Goal: Communication & Community: Participate in discussion

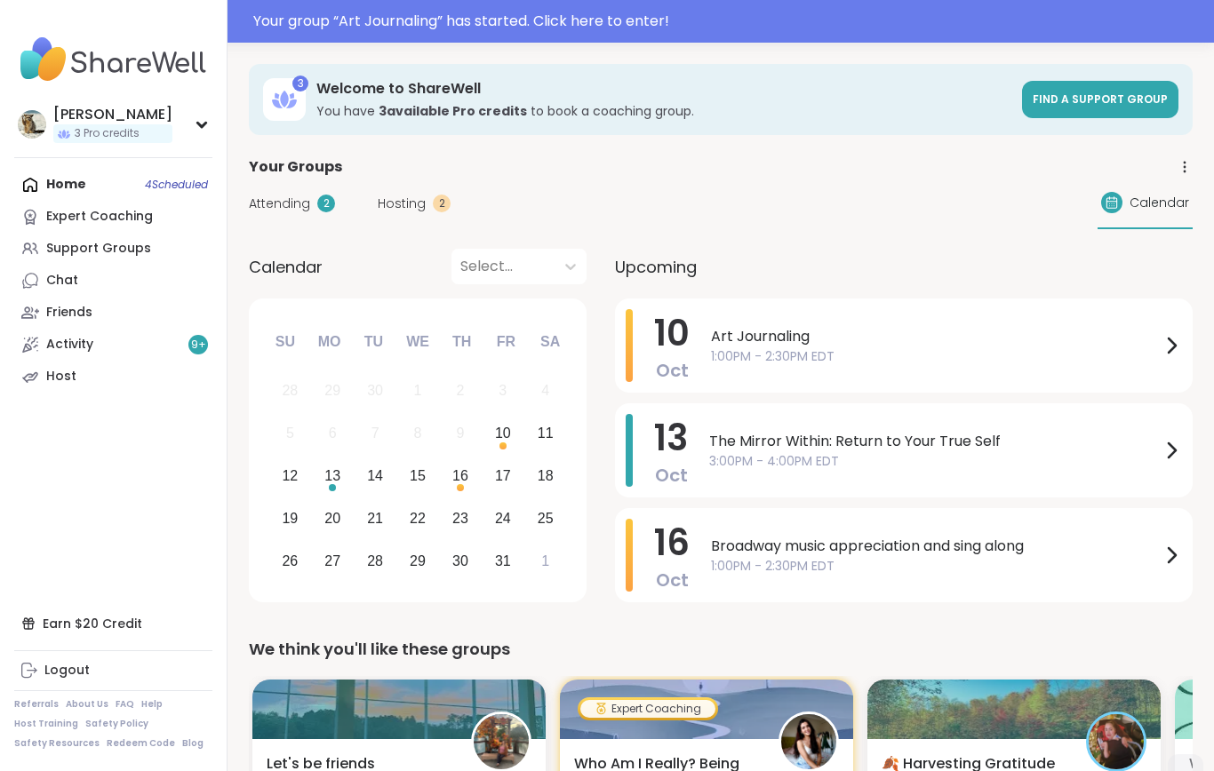
click at [323, 22] on div "Your group “ Art Journaling ” has started. Click here to enter!" at bounding box center [728, 21] width 950 height 21
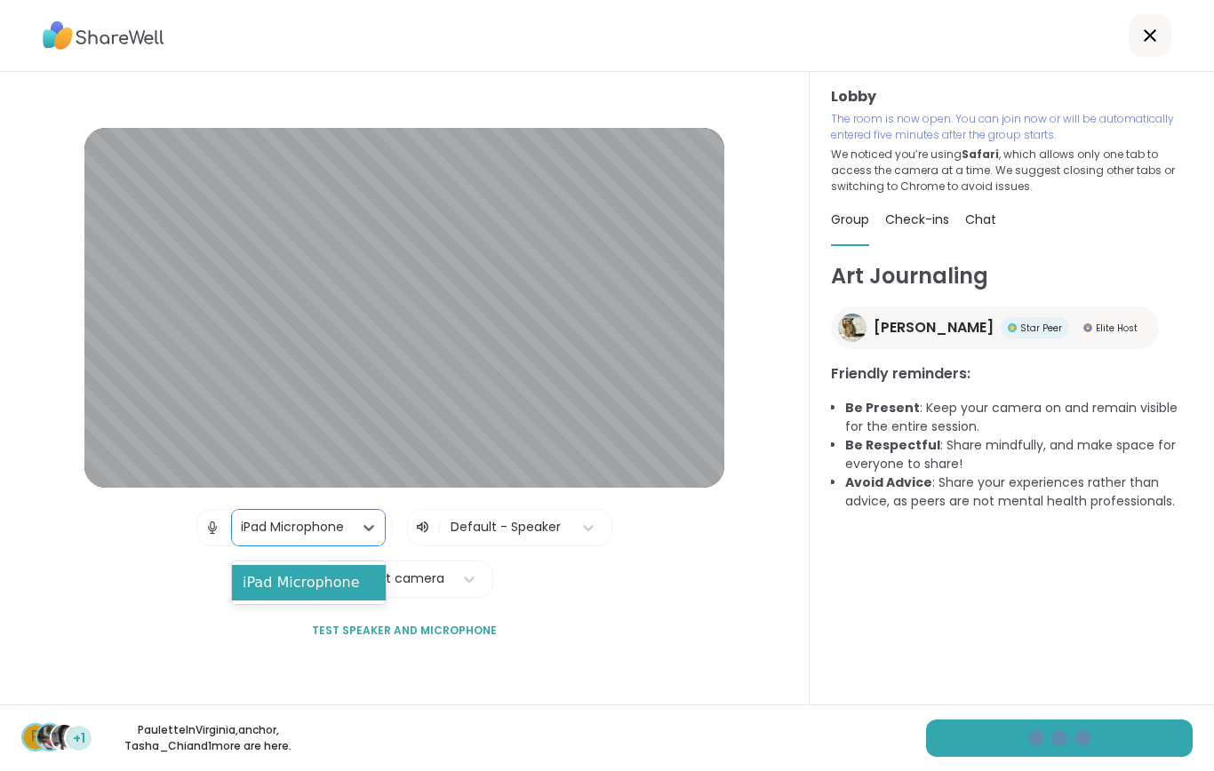
click at [324, 595] on div "iPad Microphone" at bounding box center [309, 583] width 154 height 36
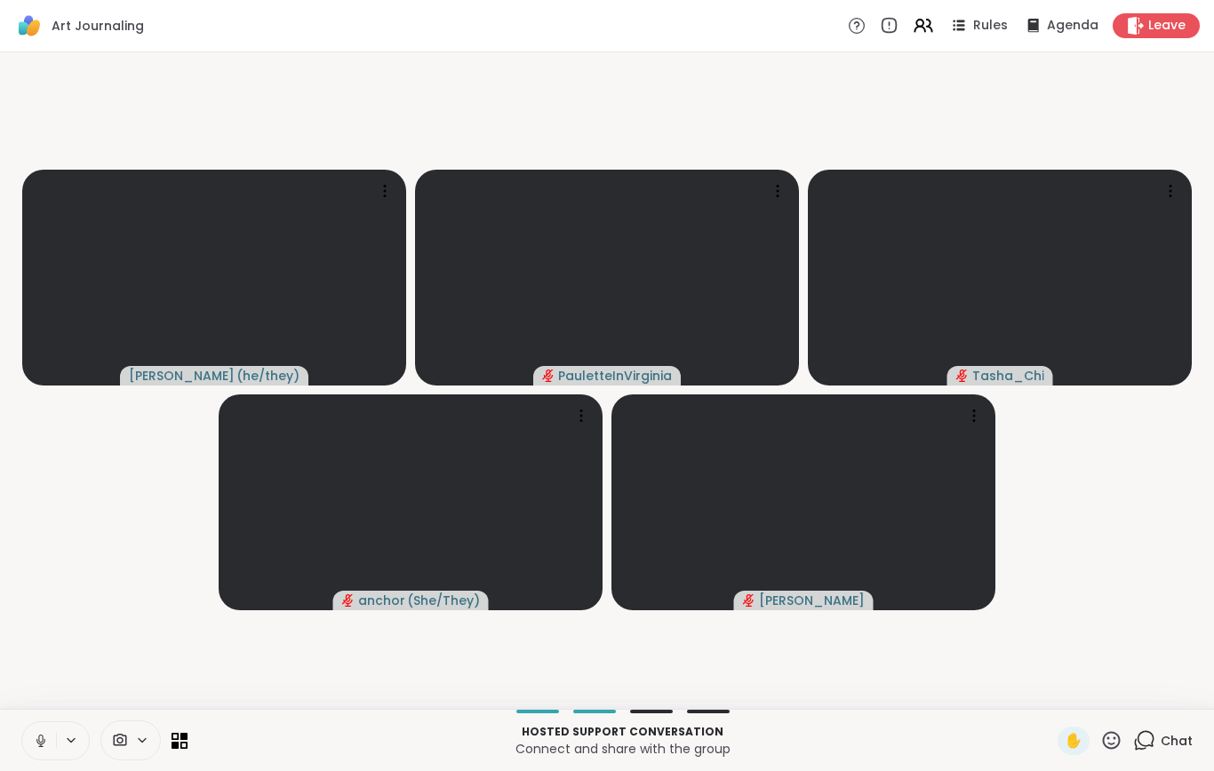
click at [52, 605] on video-player-container "[PERSON_NAME] ( he/they ) [PERSON_NAME] anchor ( She/They ) [PERSON_NAME]" at bounding box center [607, 381] width 1193 height 643
click at [38, 749] on icon at bounding box center [41, 741] width 16 height 16
click at [43, 743] on icon at bounding box center [40, 739] width 4 height 8
click at [1150, 755] on div "Chat" at bounding box center [1163, 741] width 60 height 28
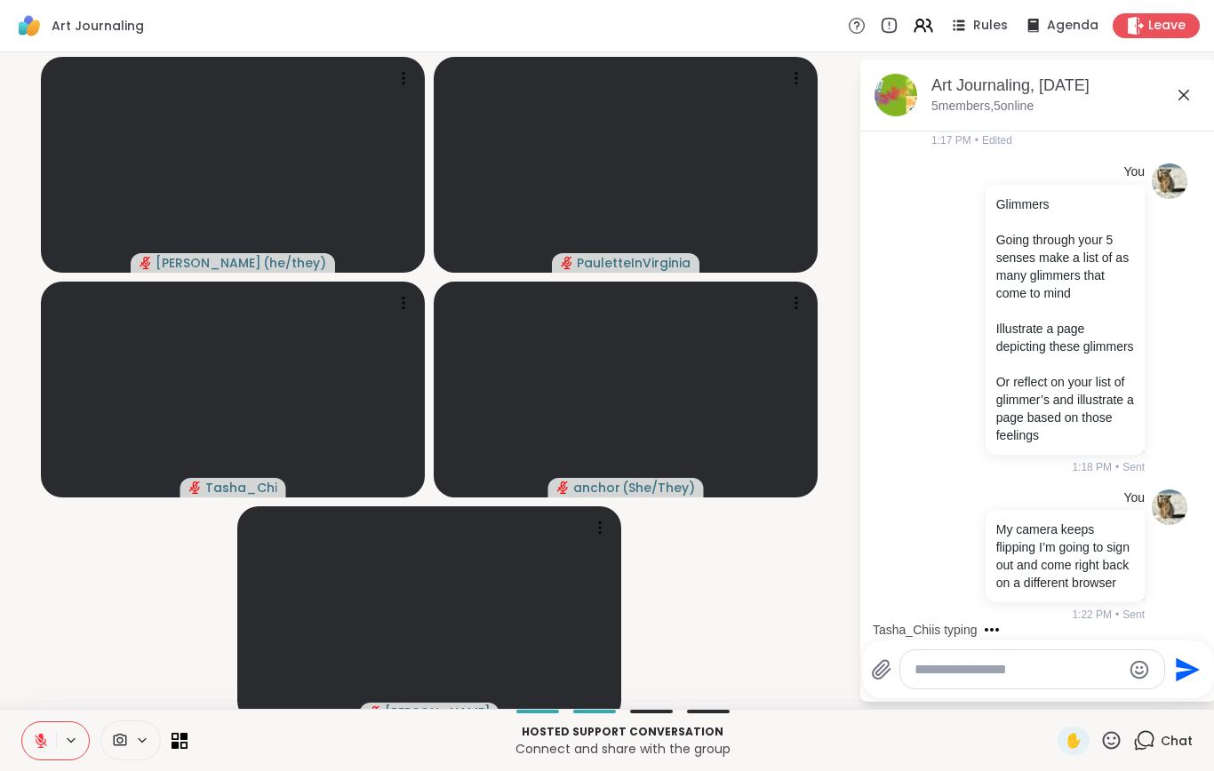
scroll to position [276, 0]
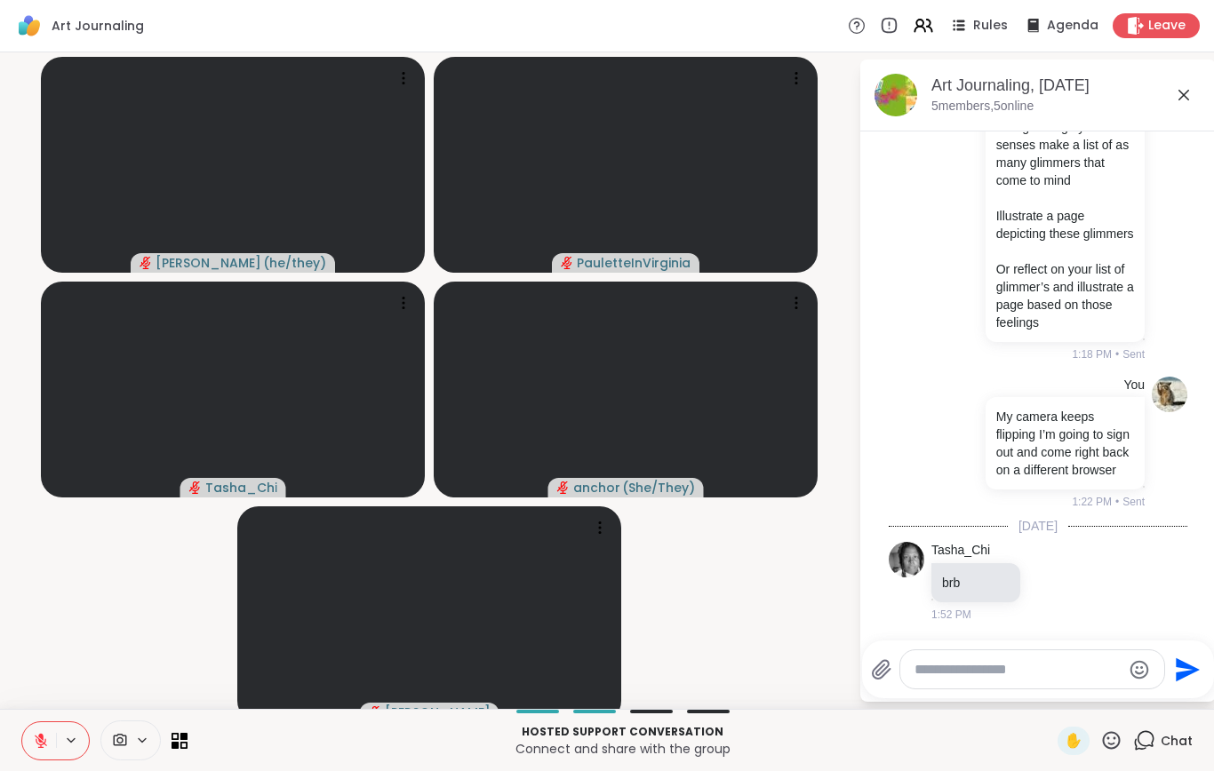
click at [130, 567] on video-player-container "[PERSON_NAME] ( he/they ) [PERSON_NAME] anchor ( She/They ) [PERSON_NAME]" at bounding box center [429, 381] width 837 height 643
click at [45, 760] on button at bounding box center [39, 741] width 34 height 37
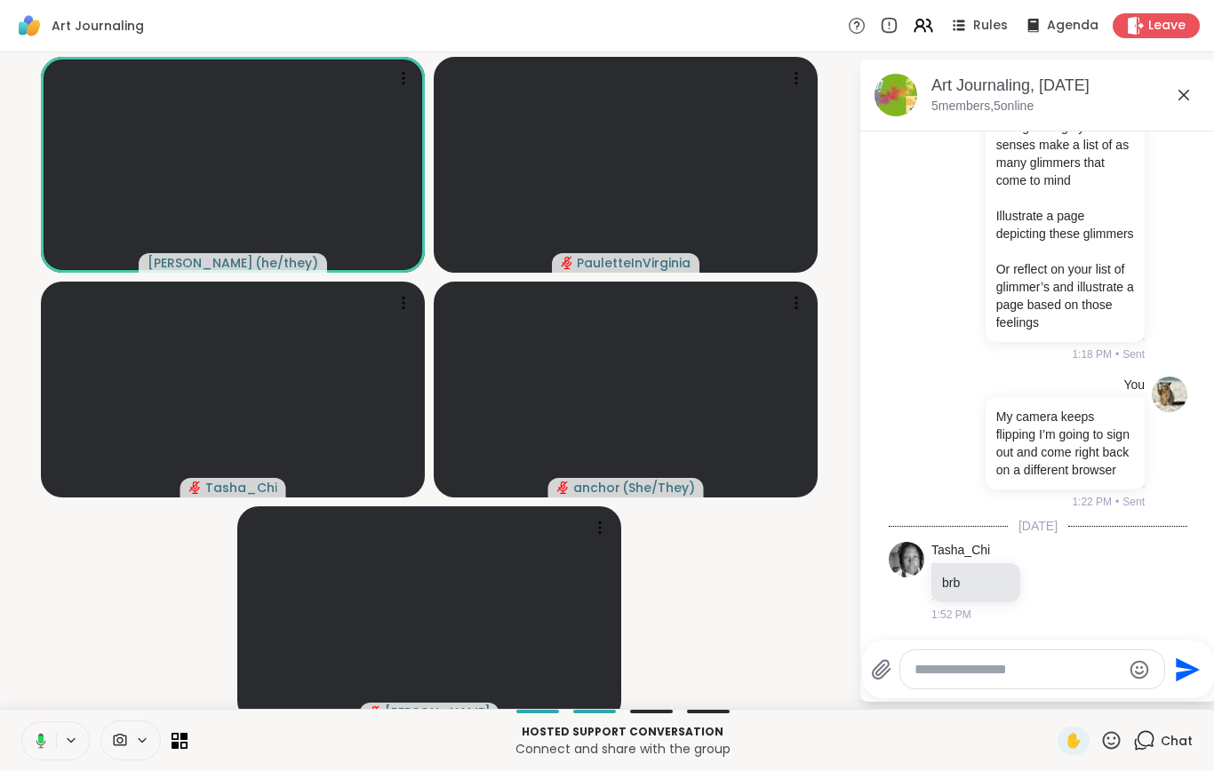
click at [117, 608] on video-player-container "[PERSON_NAME] ( he/they ) [PERSON_NAME] anchor ( She/They ) [PERSON_NAME]" at bounding box center [429, 381] width 837 height 643
click at [36, 749] on icon at bounding box center [41, 741] width 16 height 16
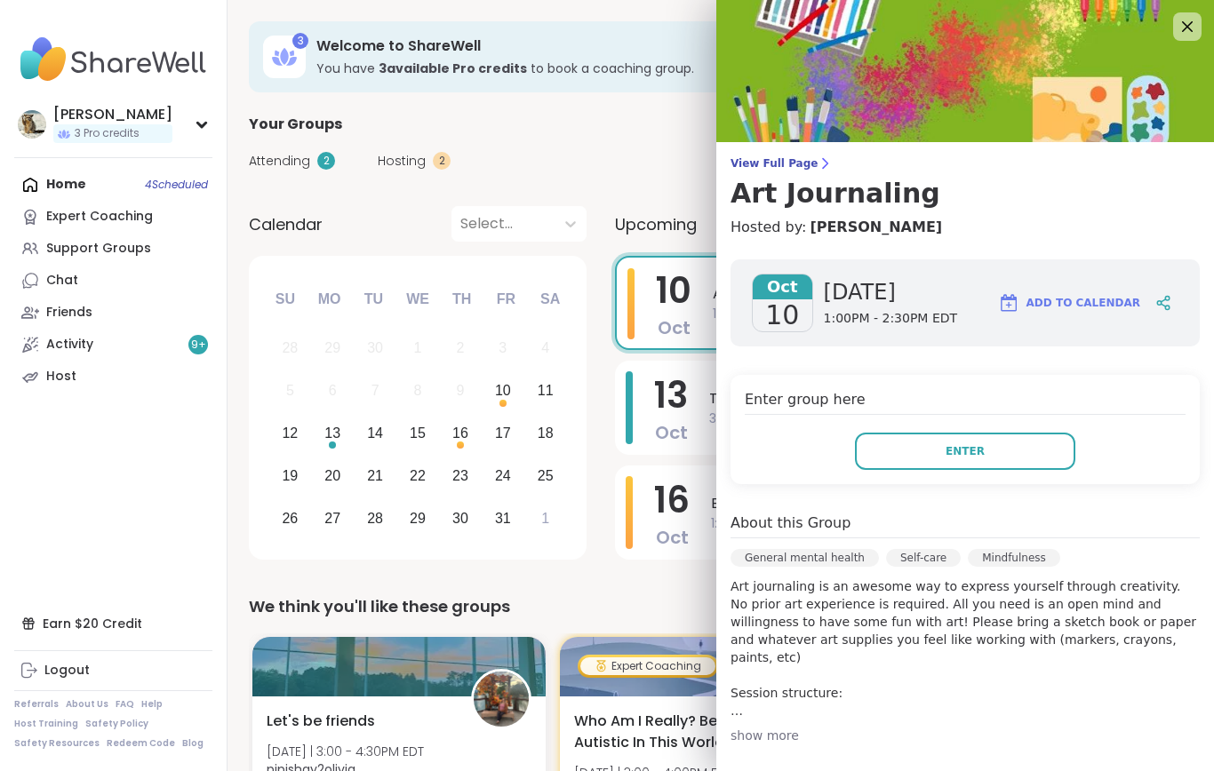
click at [971, 458] on span "Enter" at bounding box center [965, 451] width 39 height 16
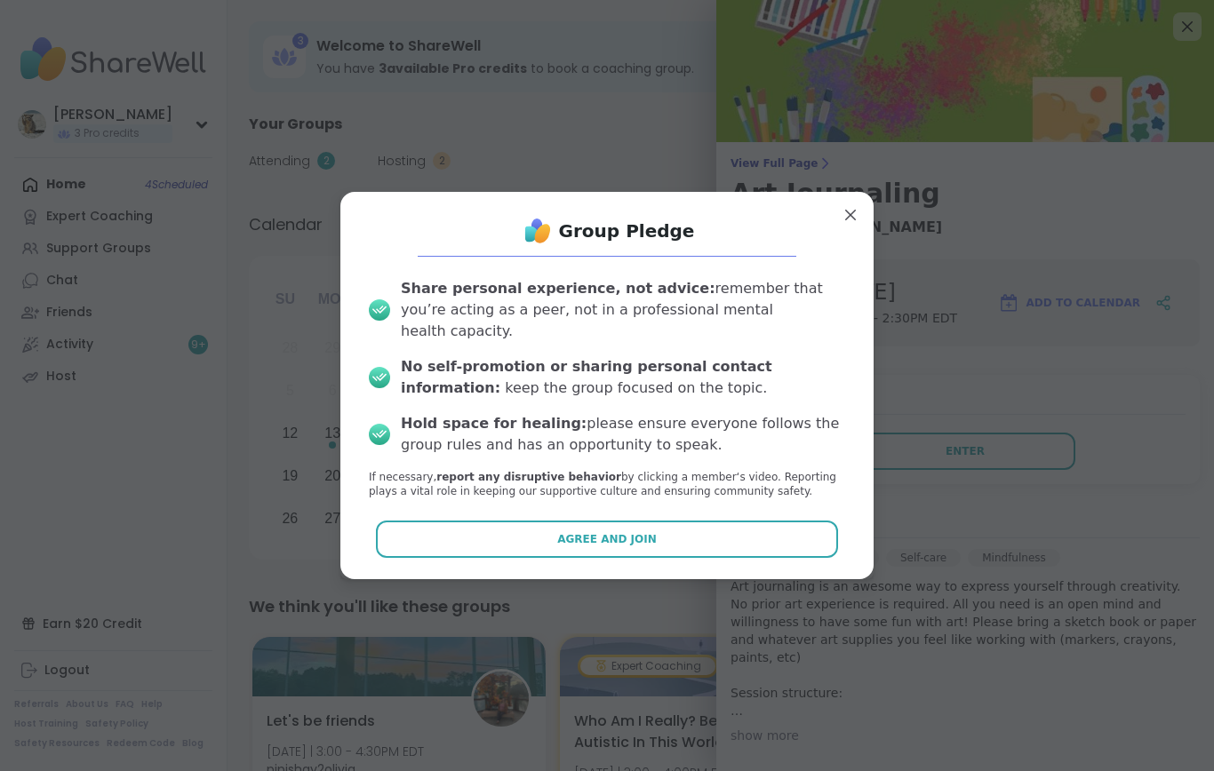
click at [647, 533] on span "Agree and Join" at bounding box center [607, 539] width 100 height 16
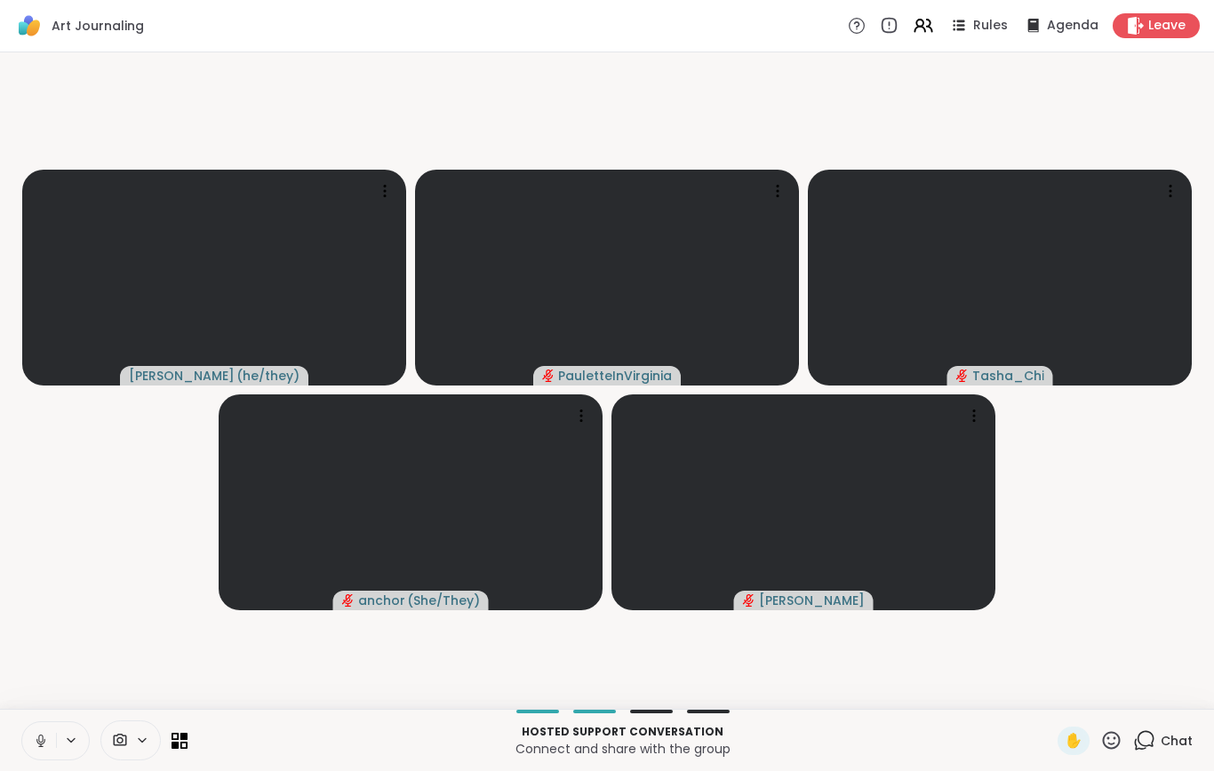
click at [40, 749] on icon at bounding box center [41, 741] width 16 height 16
click at [34, 749] on icon at bounding box center [41, 741] width 16 height 16
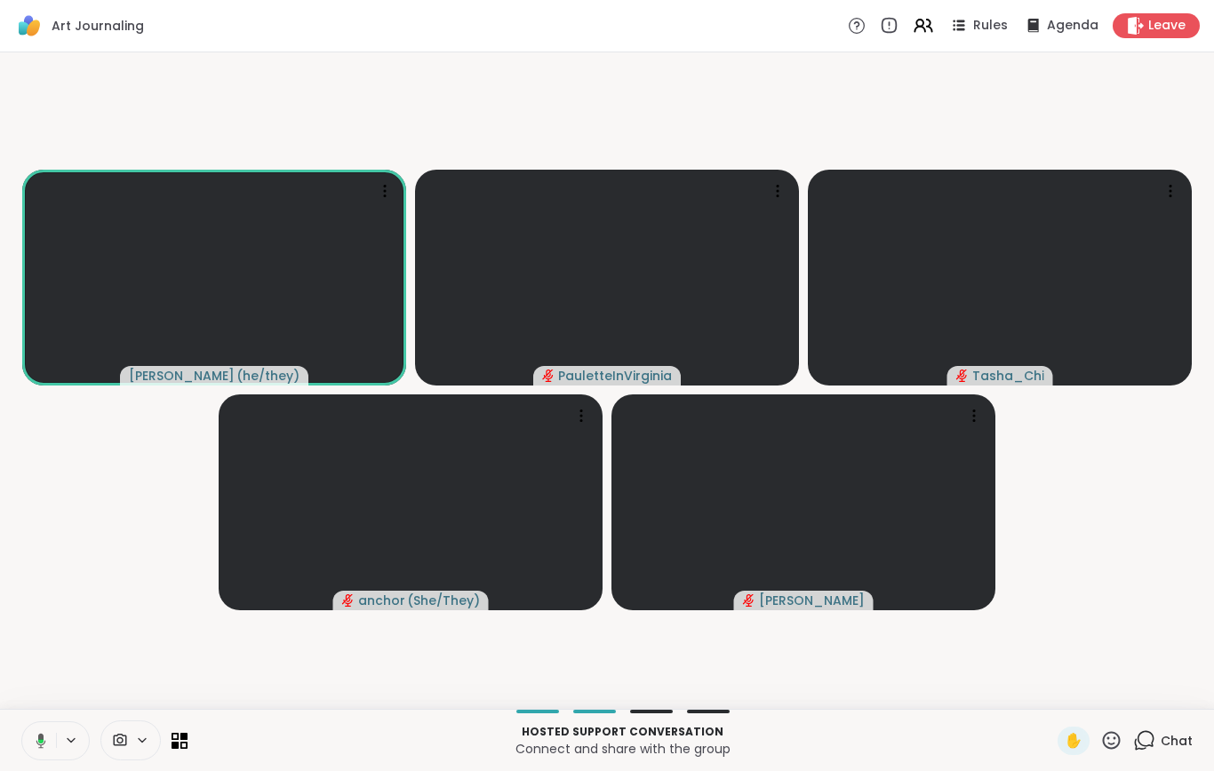
click at [1147, 752] on icon at bounding box center [1144, 741] width 22 height 22
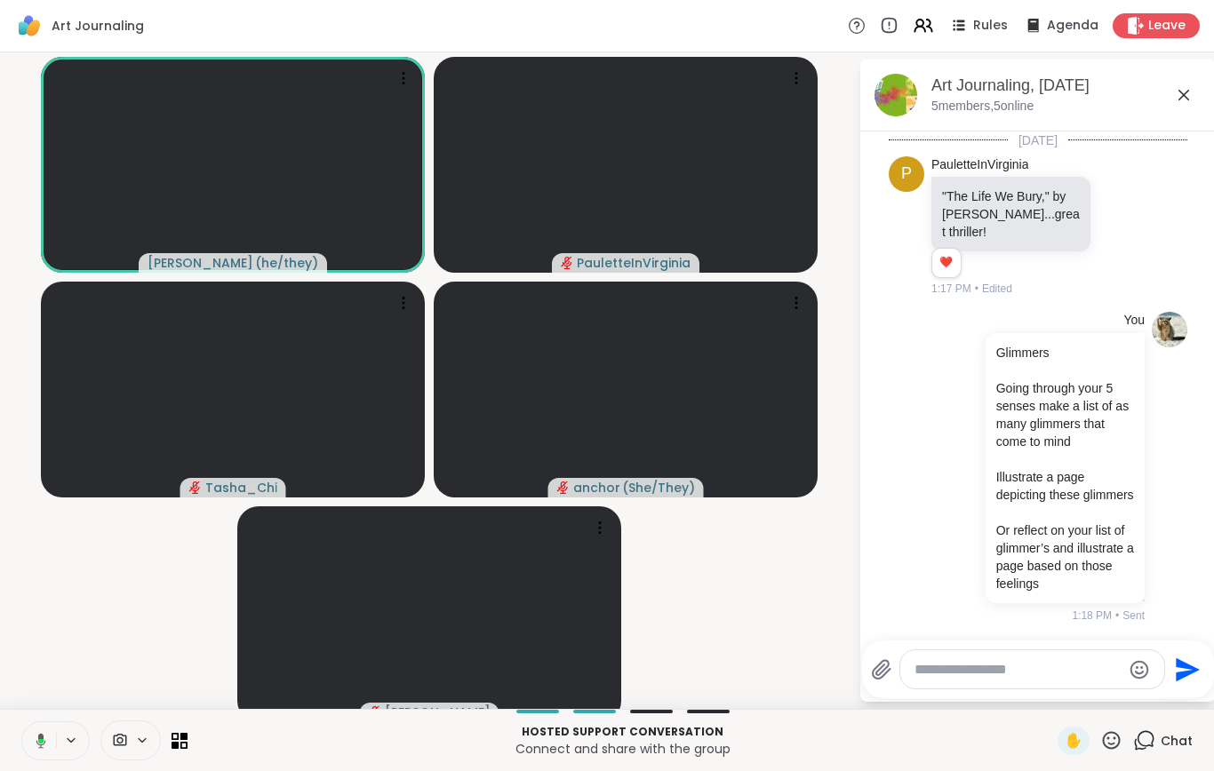
scroll to position [259, 0]
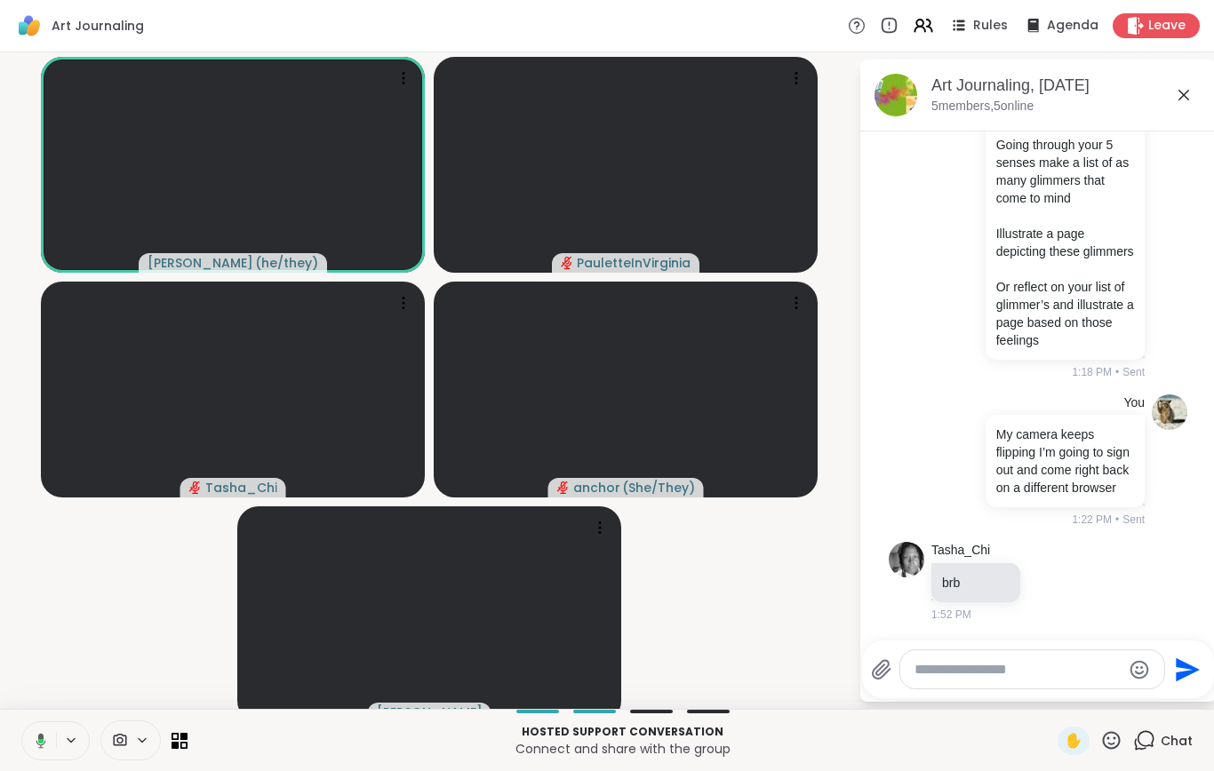
click at [42, 749] on icon at bounding box center [38, 741] width 16 height 16
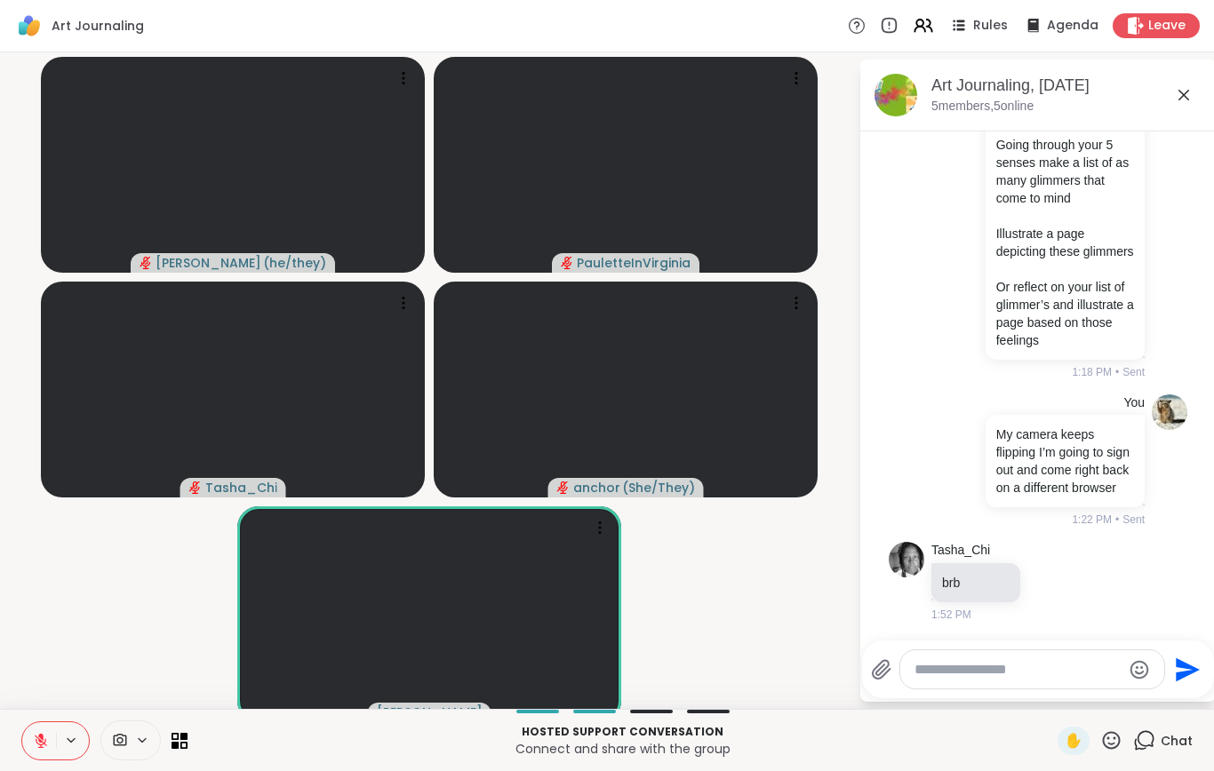
click at [1105, 749] on icon at bounding box center [1112, 740] width 18 height 18
click at [1050, 705] on span "❤️" at bounding box center [1059, 693] width 18 height 21
click at [1113, 749] on icon at bounding box center [1112, 740] width 18 height 18
click at [1054, 705] on span "❤️" at bounding box center [1059, 693] width 18 height 21
click at [1117, 752] on icon at bounding box center [1111, 741] width 22 height 22
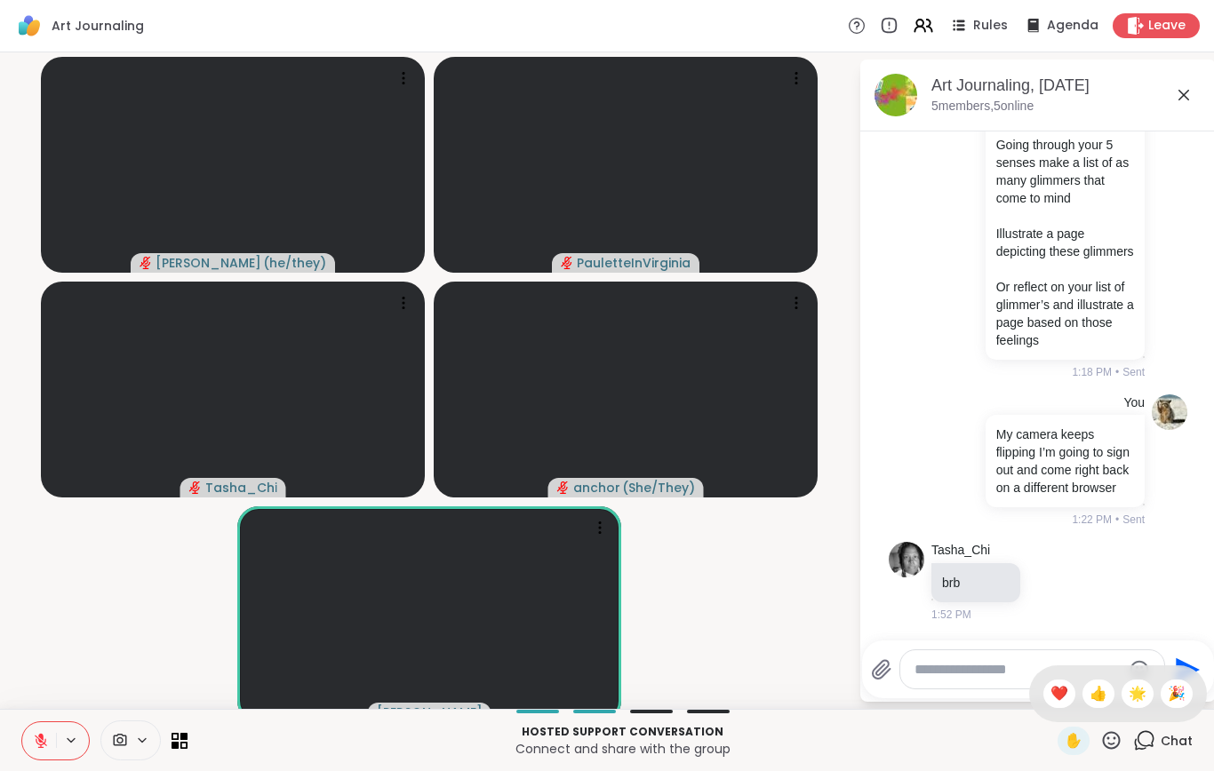
click at [1051, 708] on div "❤️" at bounding box center [1059, 694] width 32 height 28
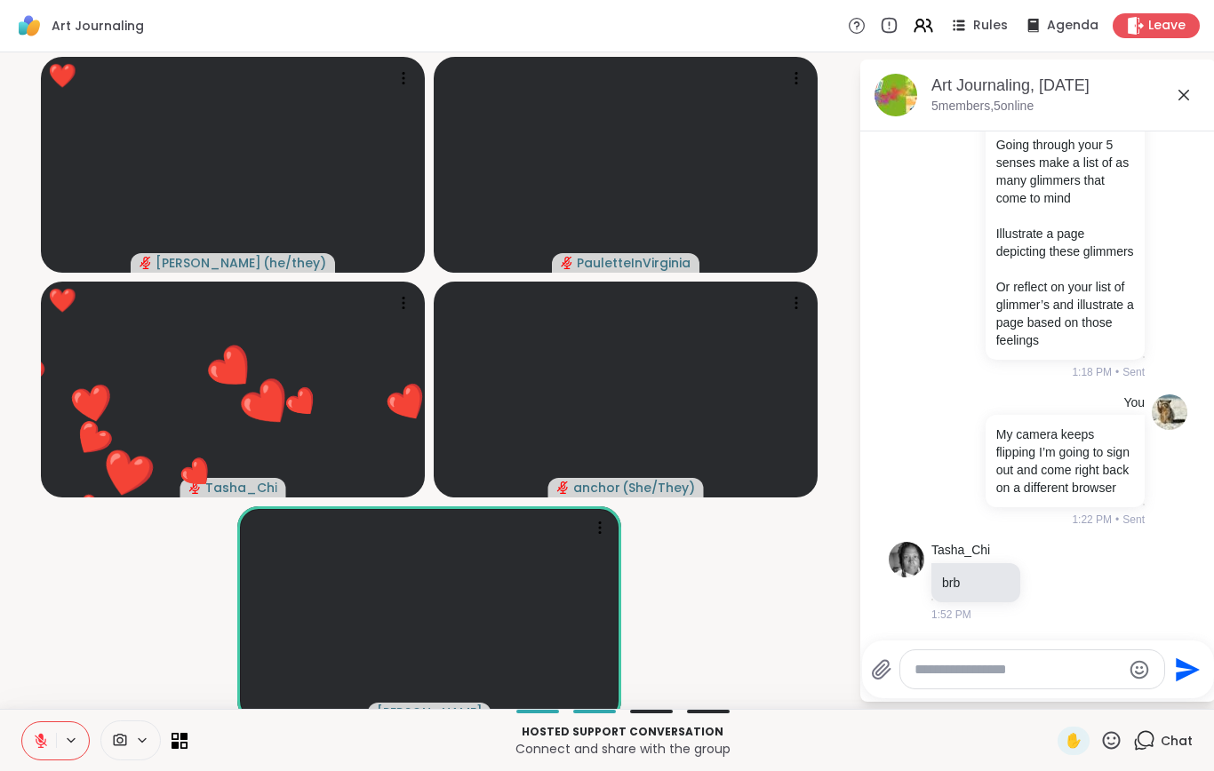
click at [36, 747] on icon at bounding box center [41, 741] width 12 height 12
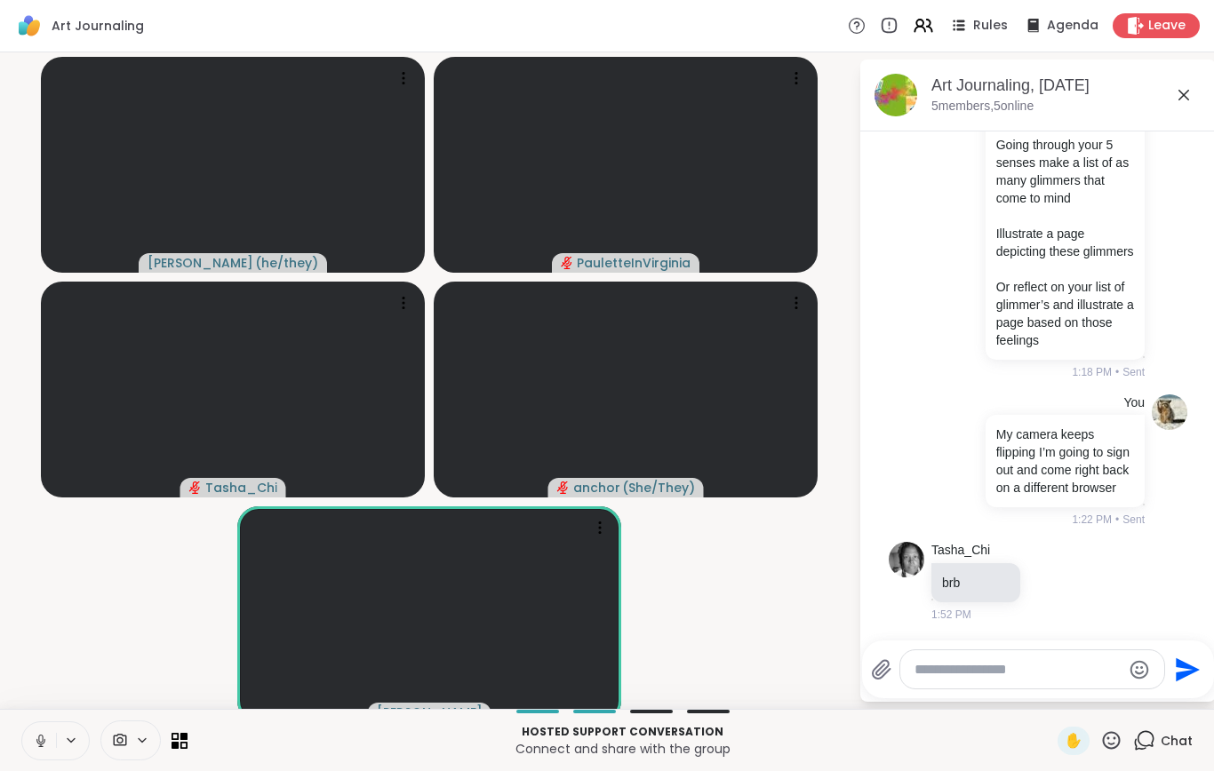
click at [36, 731] on div "Hosted support conversation Connect and share with the group ✋ Chat" at bounding box center [607, 740] width 1214 height 62
click at [36, 749] on icon at bounding box center [41, 741] width 16 height 16
click at [42, 749] on icon at bounding box center [41, 741] width 16 height 16
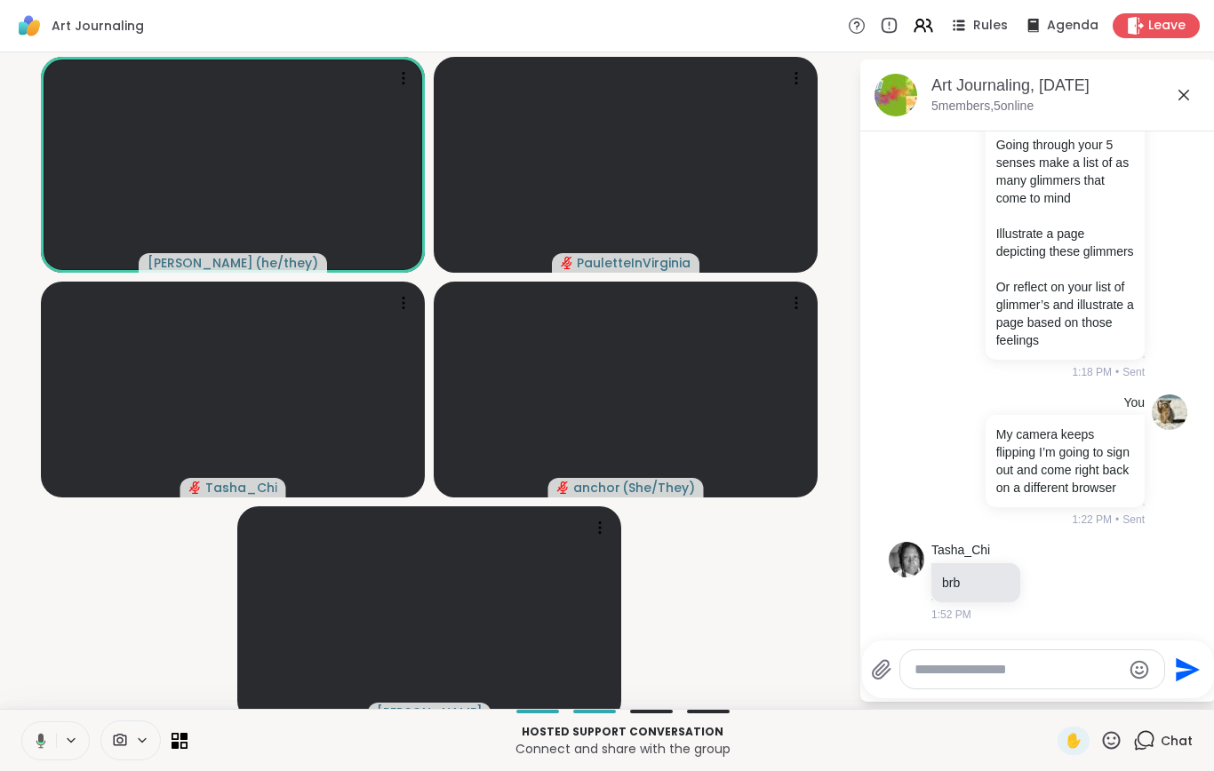
click at [124, 619] on video-player-container "[PERSON_NAME] ( he/they ) [PERSON_NAME] anchor ( She/They ) [PERSON_NAME]" at bounding box center [429, 381] width 837 height 643
click at [36, 749] on icon at bounding box center [41, 741] width 16 height 16
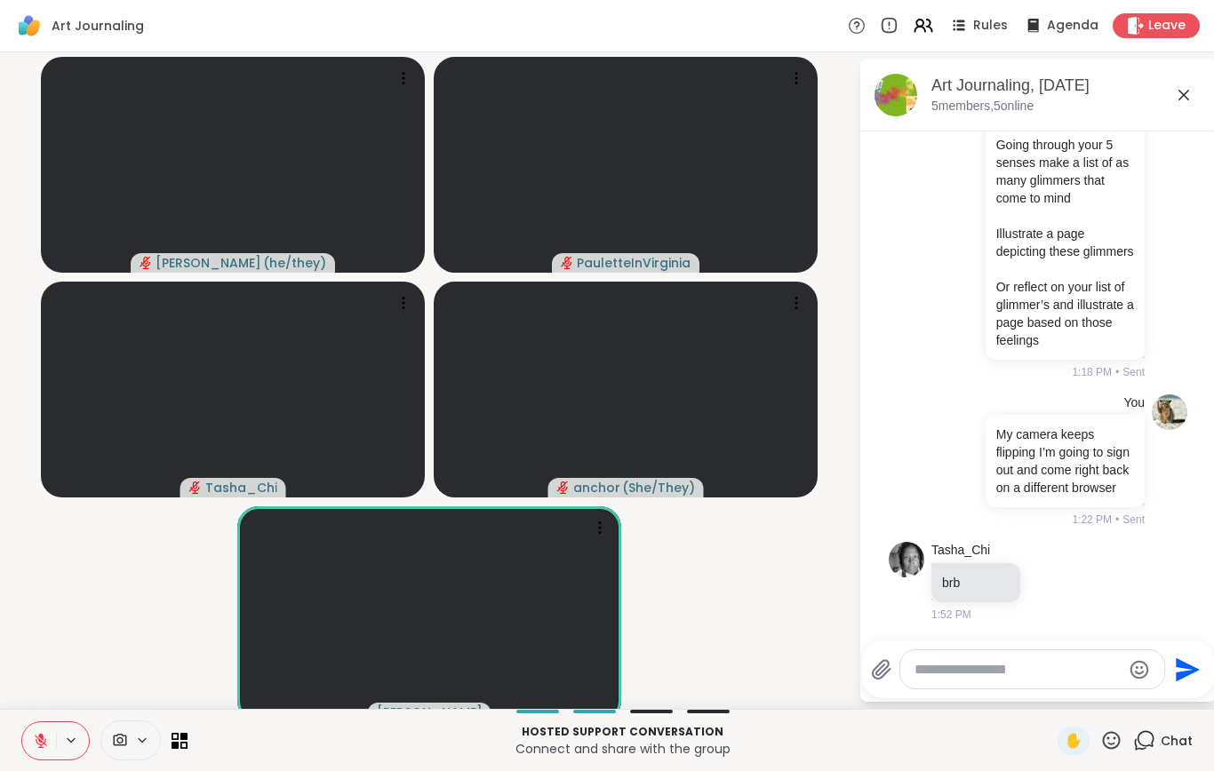
click at [37, 749] on icon at bounding box center [41, 741] width 16 height 16
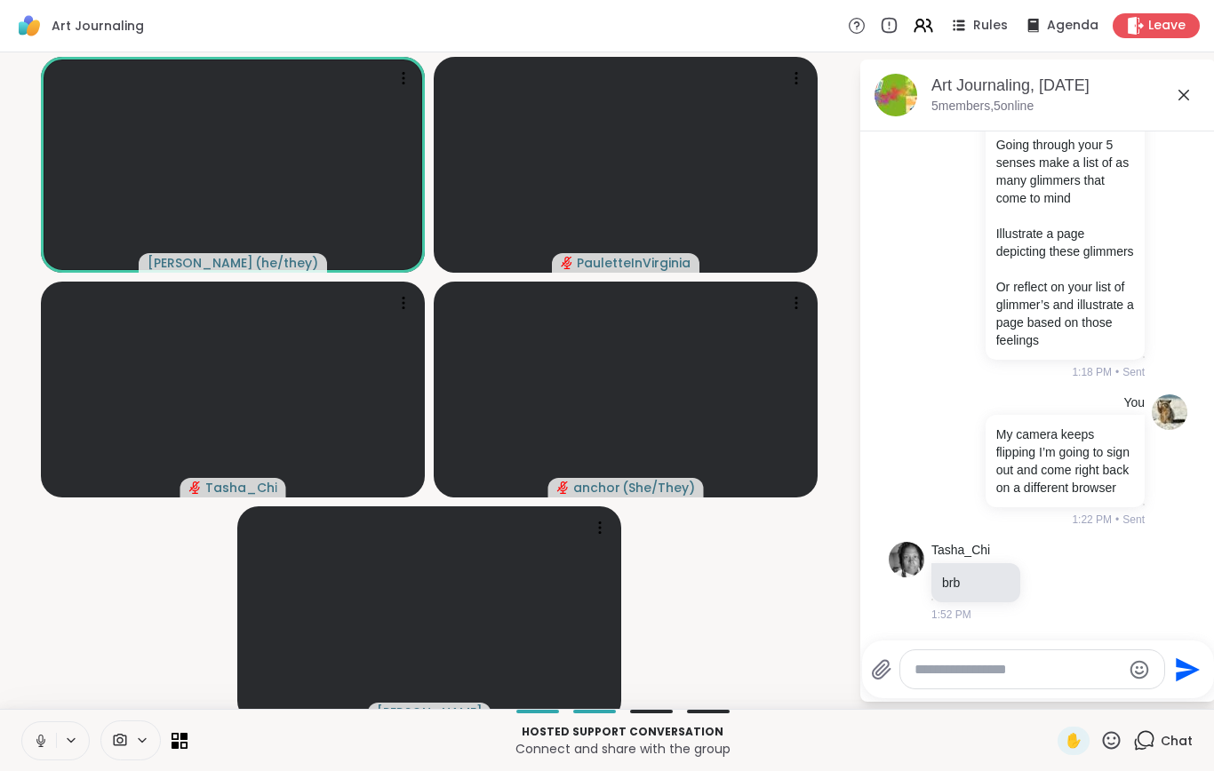
click at [37, 749] on icon at bounding box center [41, 741] width 16 height 16
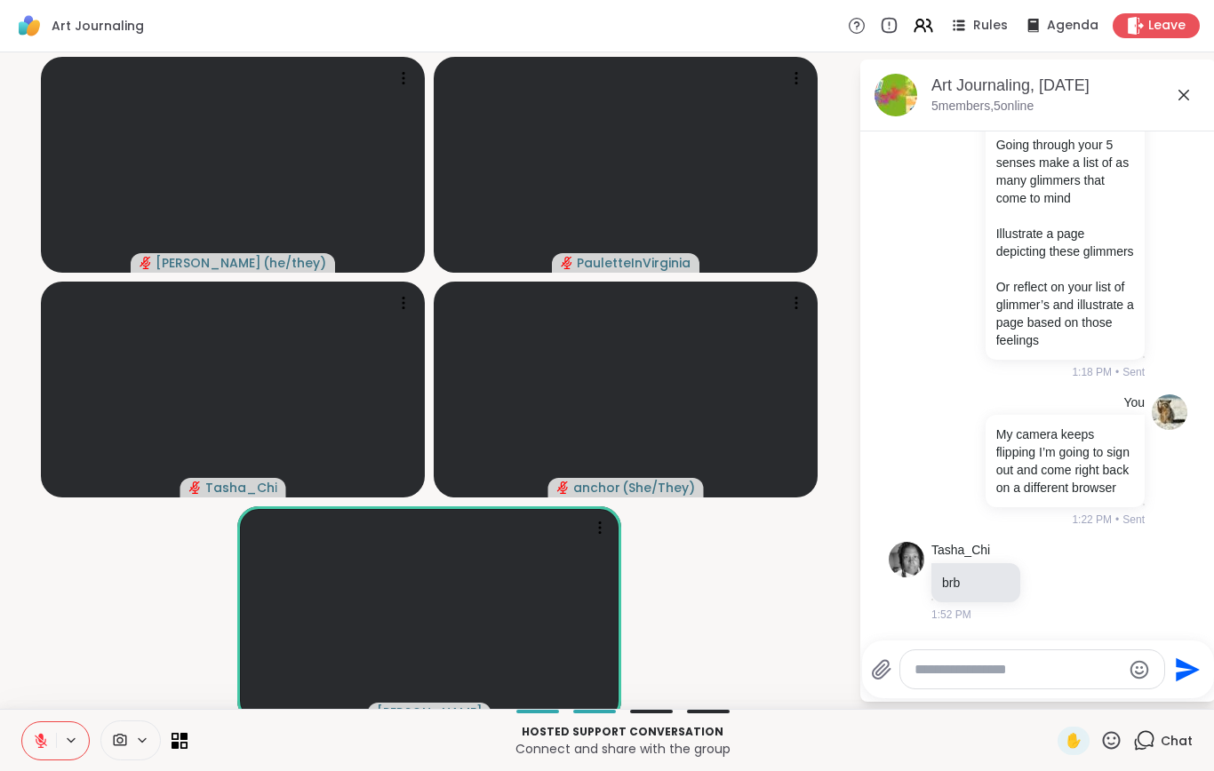
click at [41, 747] on icon at bounding box center [41, 741] width 12 height 12
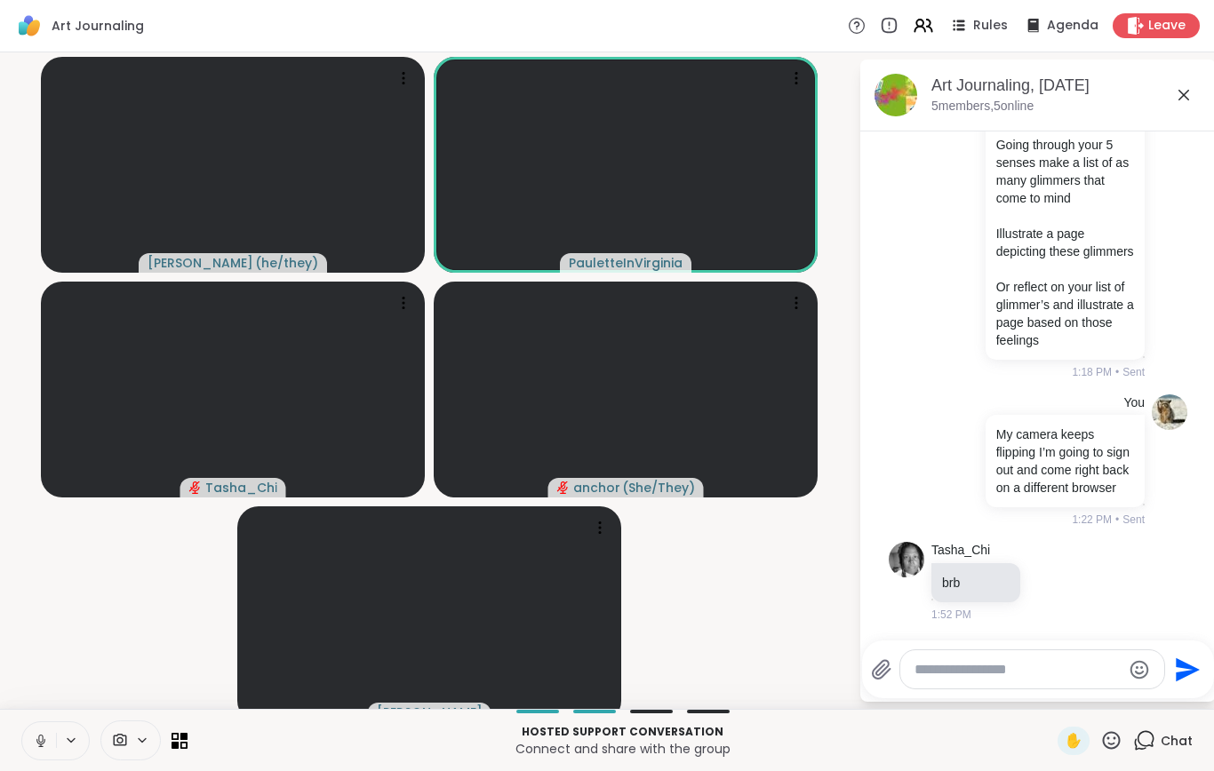
click at [56, 748] on button at bounding box center [72, 740] width 33 height 15
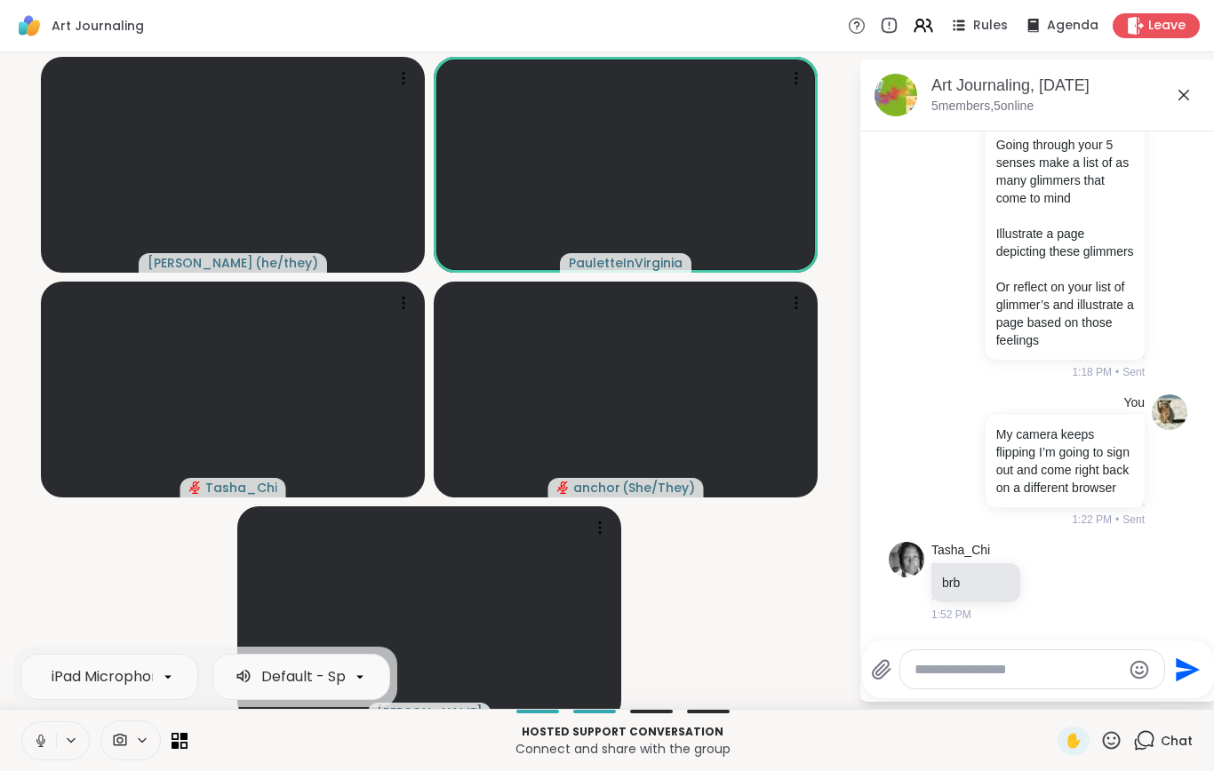
click at [44, 749] on icon at bounding box center [41, 741] width 16 height 16
click at [1114, 752] on icon at bounding box center [1111, 741] width 22 height 22
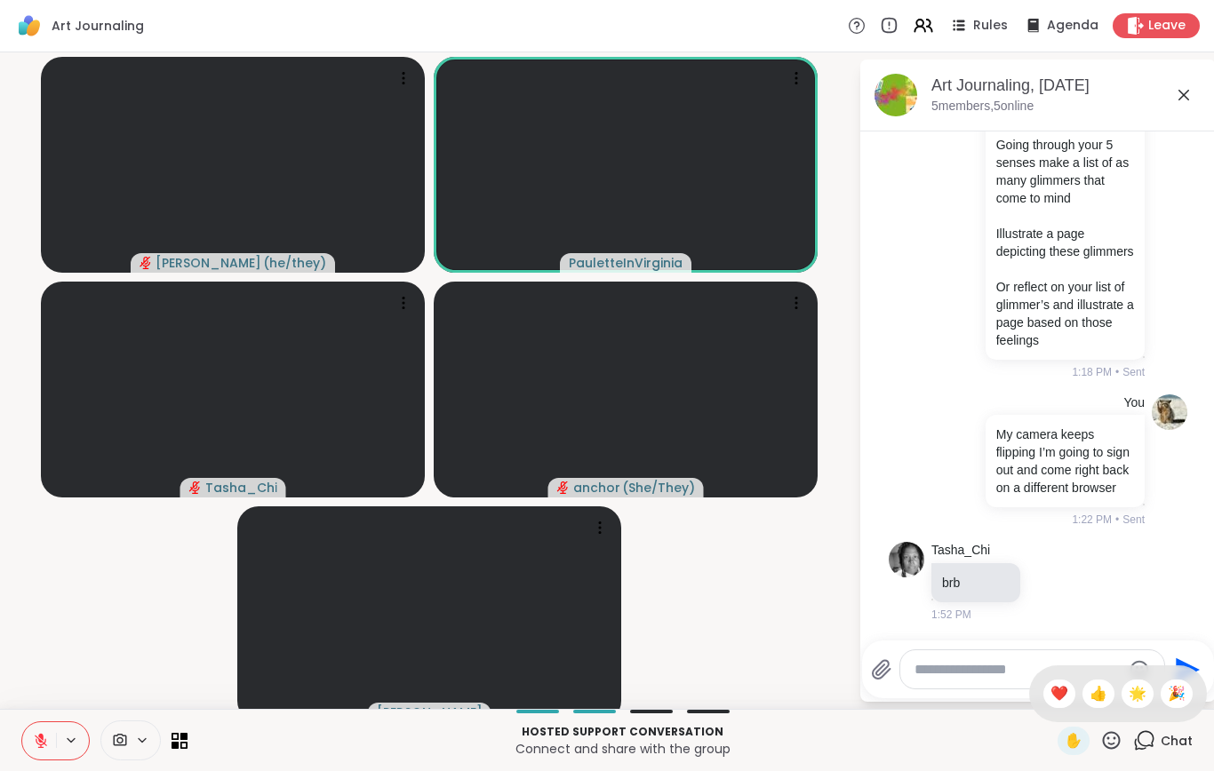
click at [1043, 708] on div "❤️" at bounding box center [1059, 694] width 32 height 28
click at [1106, 752] on icon at bounding box center [1111, 741] width 22 height 22
click at [1060, 705] on span "❤️" at bounding box center [1059, 693] width 18 height 21
click at [1110, 752] on icon at bounding box center [1111, 741] width 22 height 22
click at [1051, 705] on span "❤️" at bounding box center [1059, 693] width 18 height 21
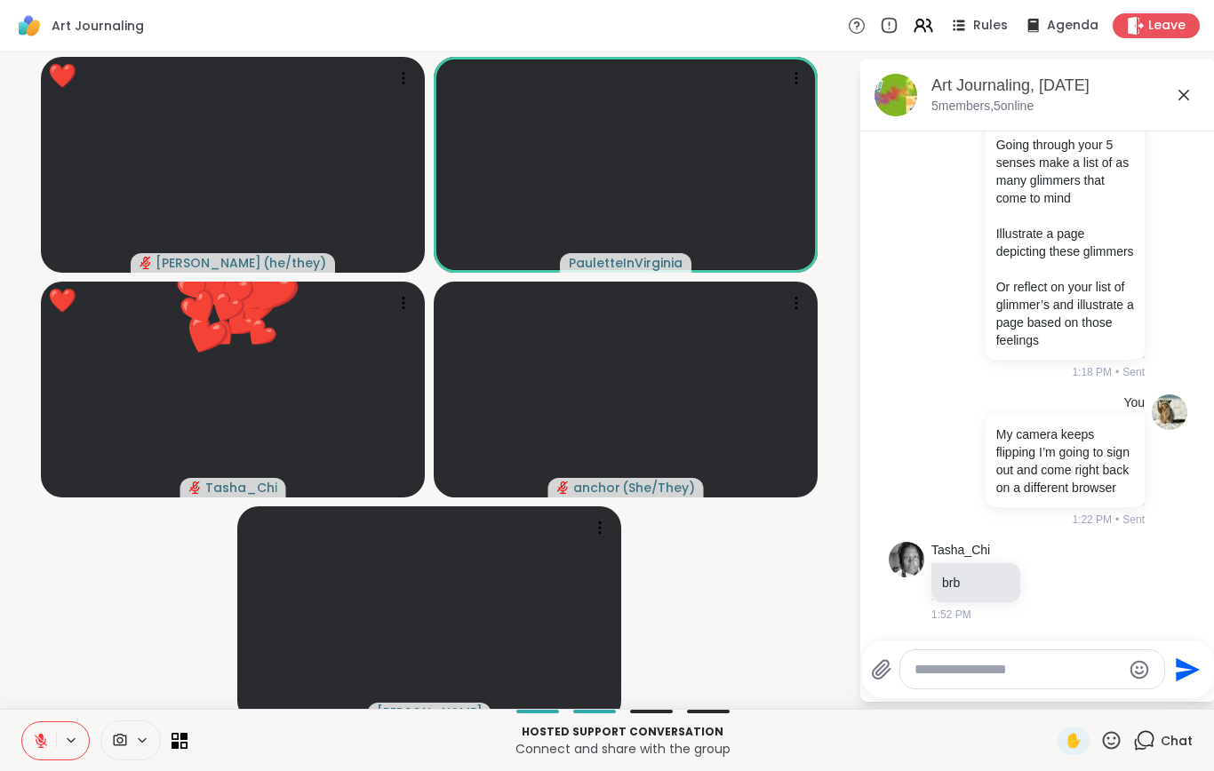
click at [47, 749] on icon at bounding box center [41, 741] width 16 height 16
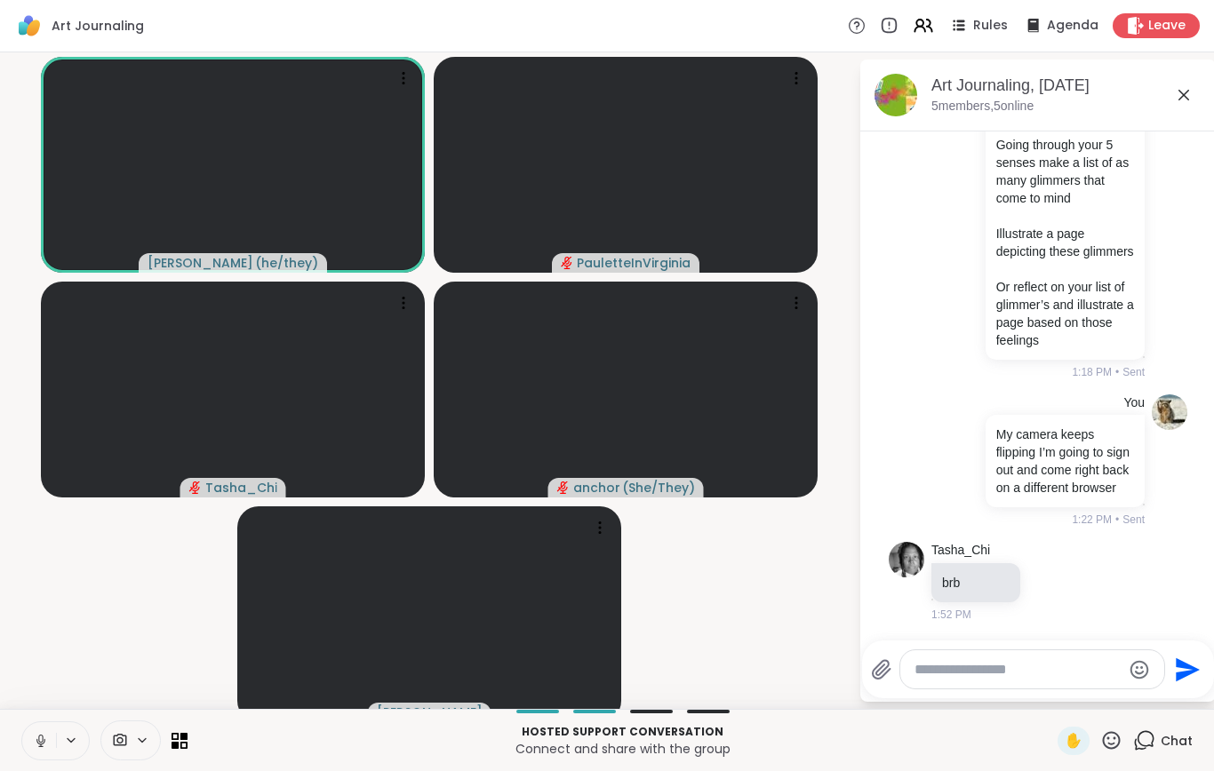
click at [119, 640] on video-player-container "[PERSON_NAME] ( he/they ) [PERSON_NAME] anchor ( She/They ) [PERSON_NAME]" at bounding box center [429, 381] width 837 height 643
click at [41, 744] on icon at bounding box center [40, 741] width 5 height 5
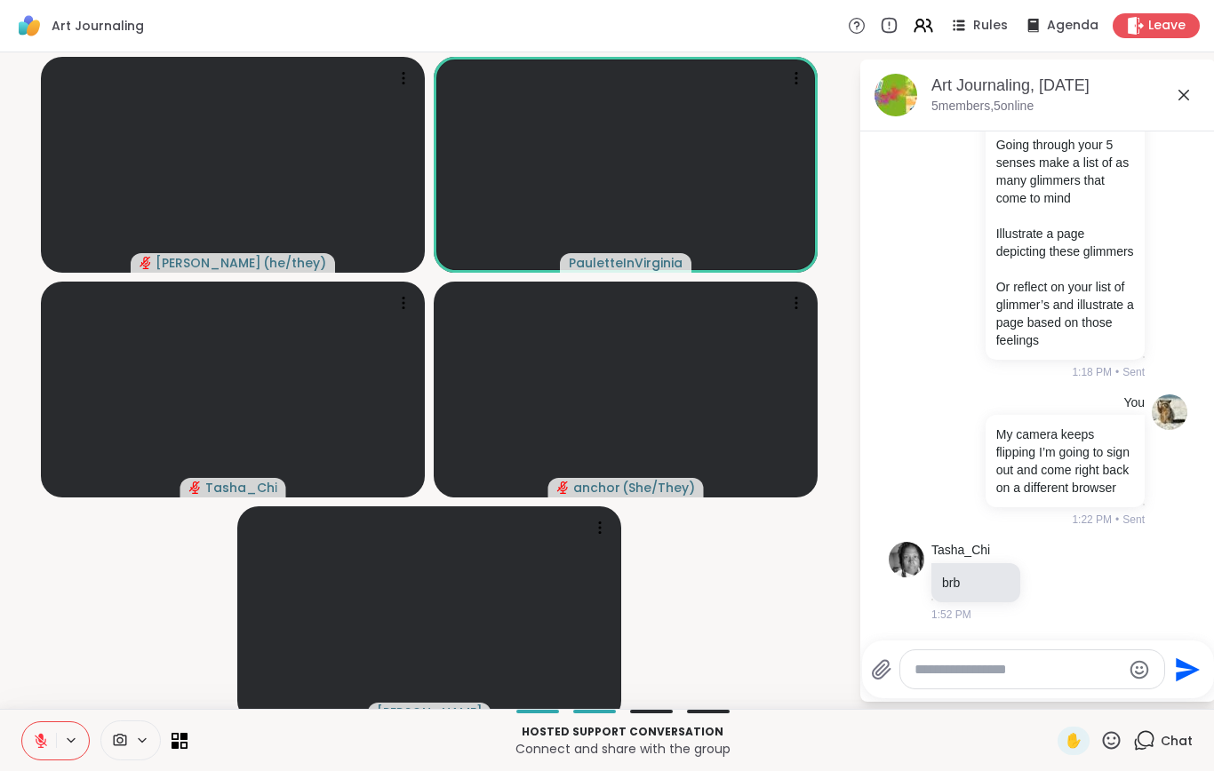
click at [1104, 752] on icon at bounding box center [1111, 741] width 22 height 22
click at [1051, 705] on span "❤️" at bounding box center [1059, 693] width 18 height 21
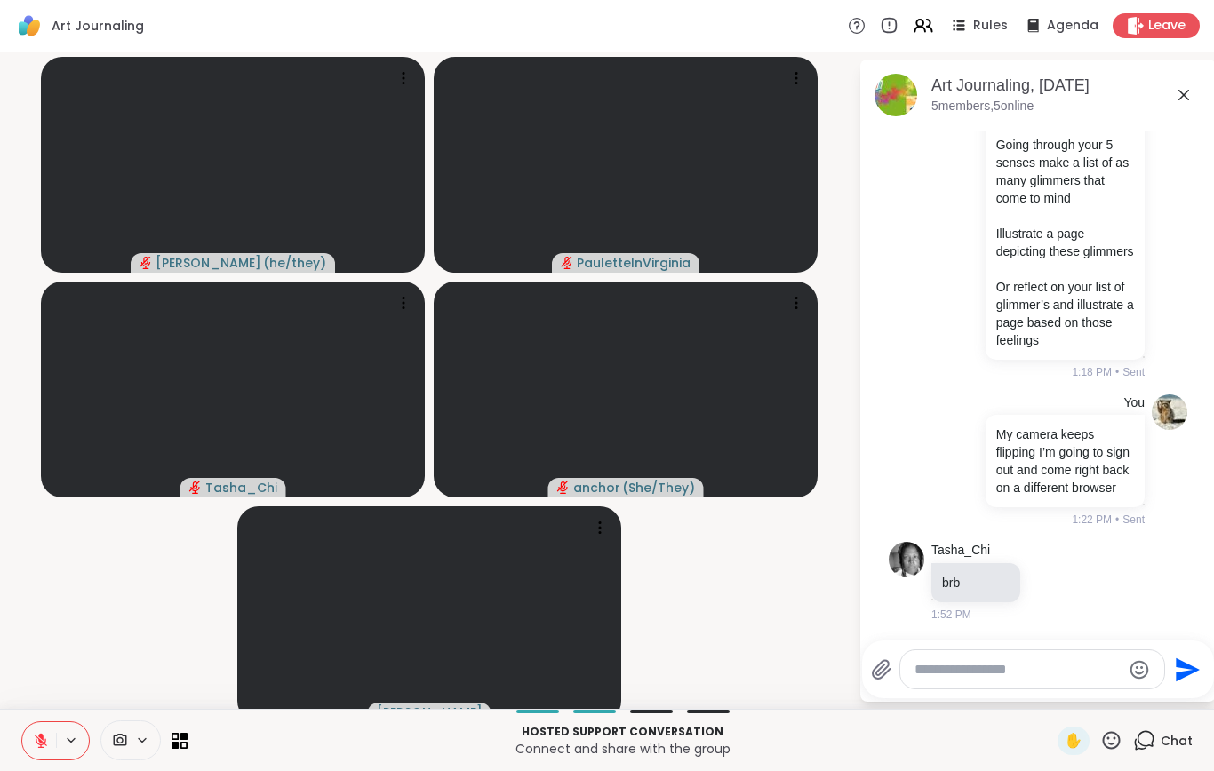
click at [36, 749] on icon at bounding box center [41, 741] width 16 height 16
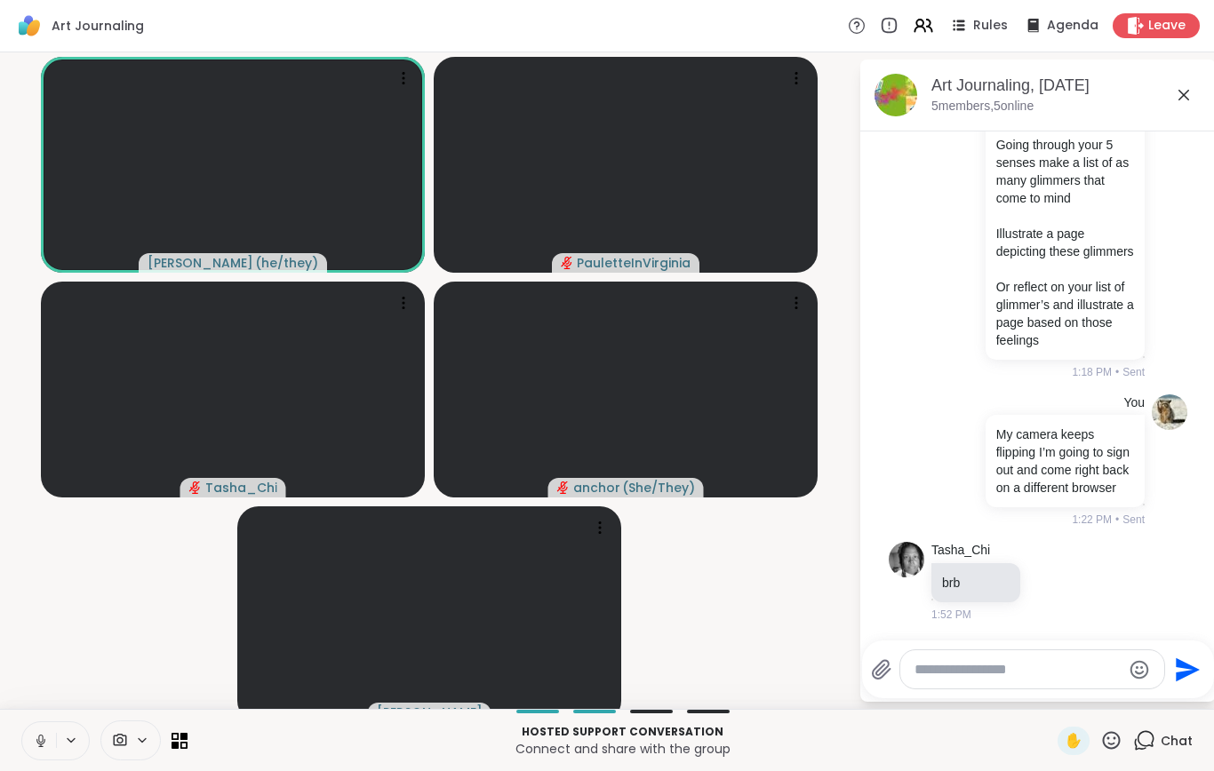
click at [36, 749] on icon at bounding box center [41, 741] width 16 height 16
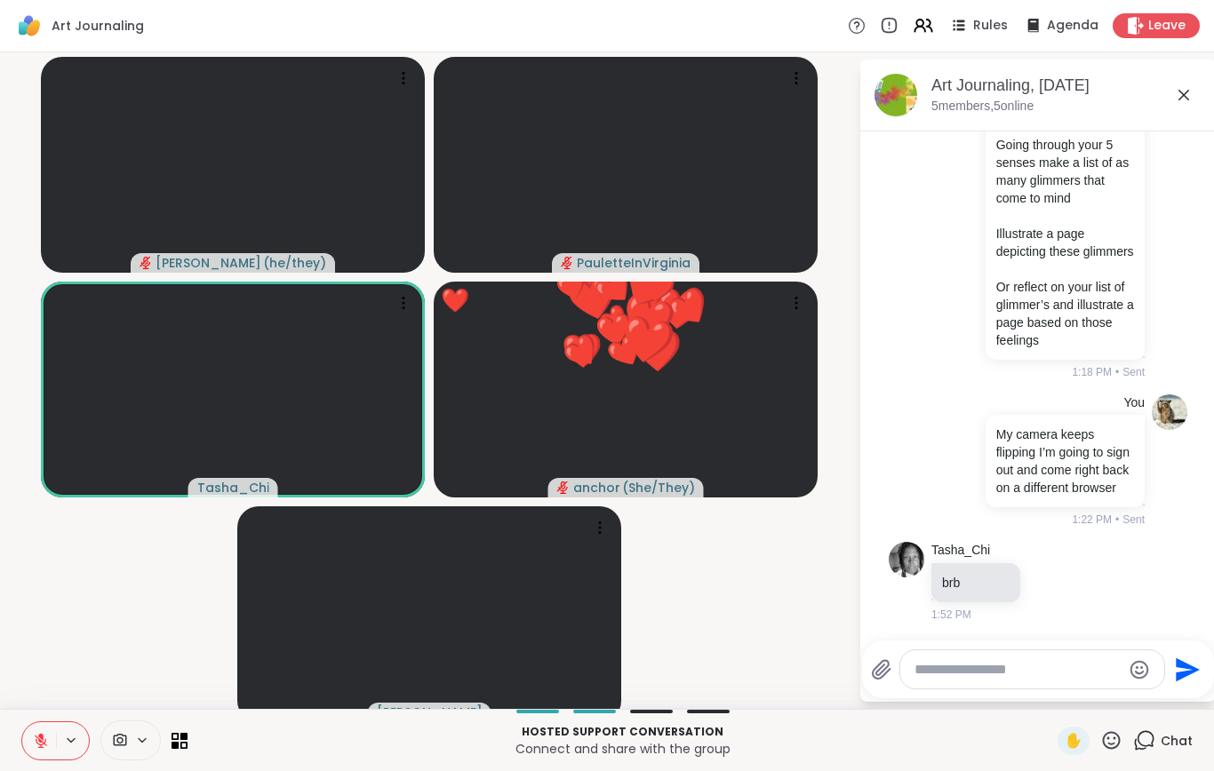
click at [1114, 752] on icon at bounding box center [1111, 741] width 22 height 22
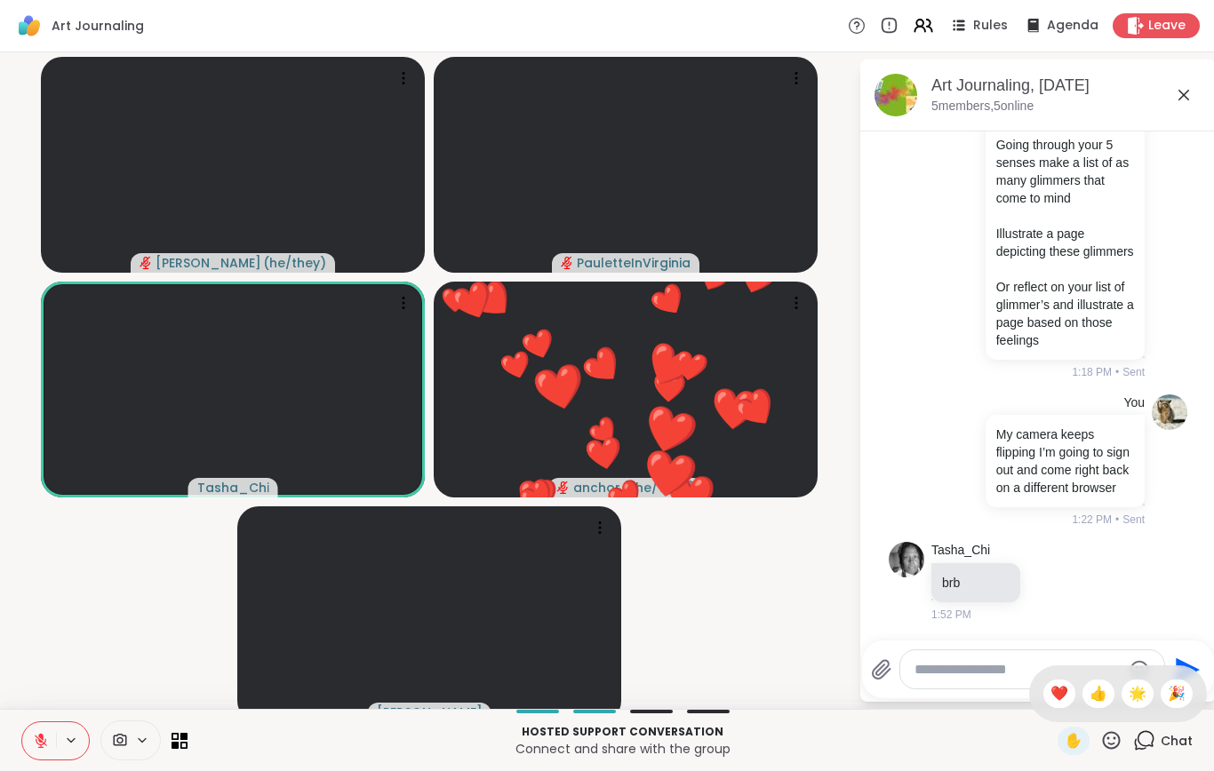
click at [1053, 705] on span "❤️" at bounding box center [1059, 693] width 18 height 21
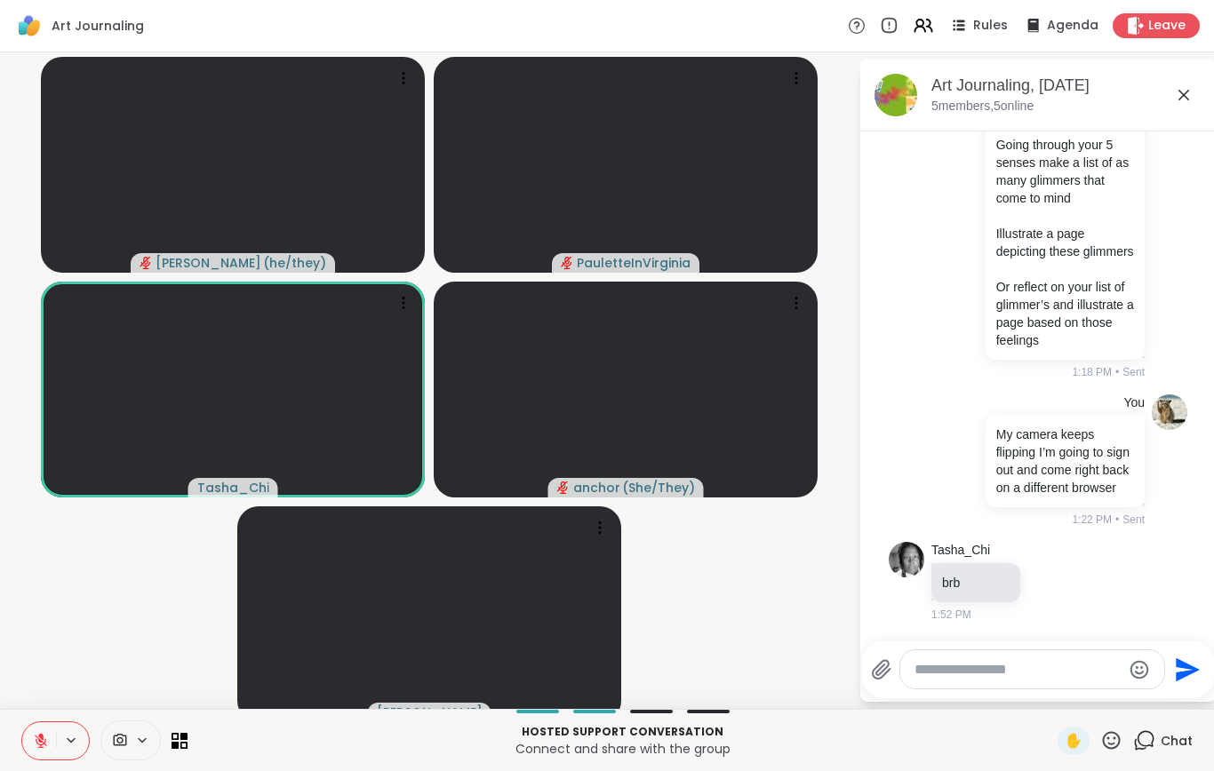
click at [1103, 752] on icon at bounding box center [1111, 741] width 22 height 22
click at [1043, 708] on div "❤️" at bounding box center [1059, 694] width 32 height 28
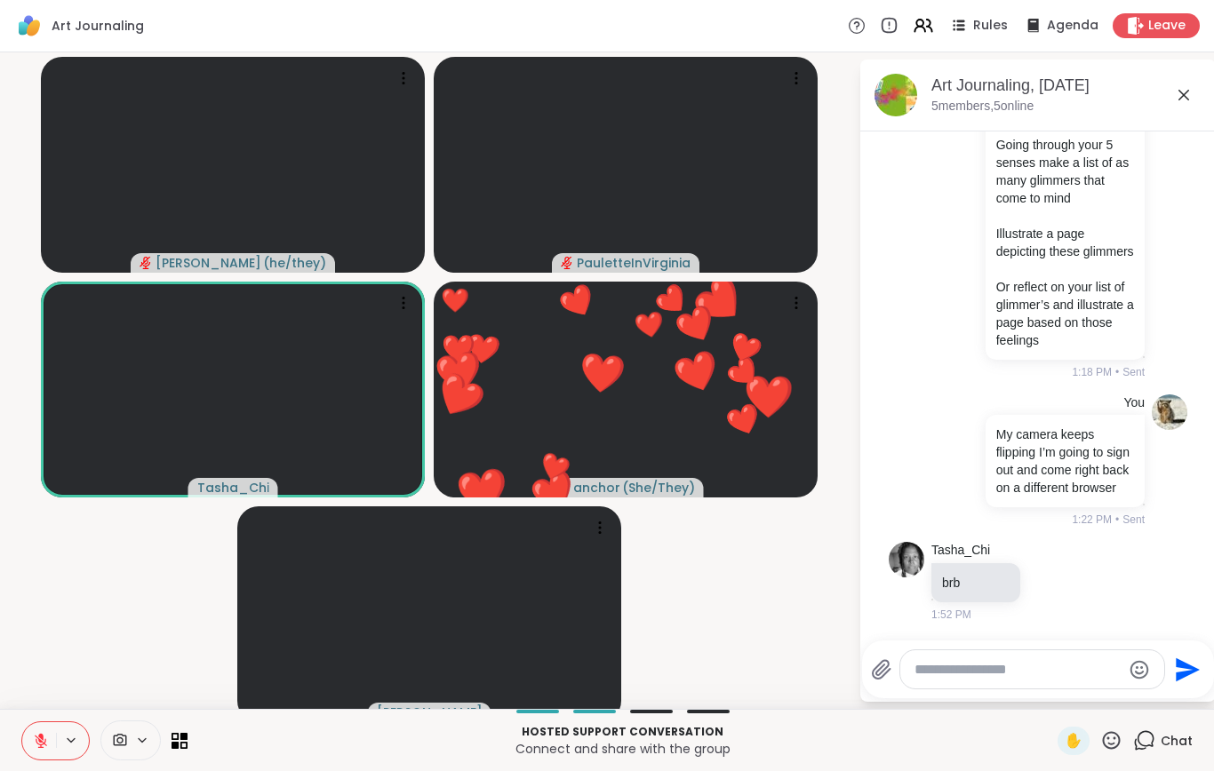
click at [45, 749] on icon at bounding box center [41, 741] width 16 height 16
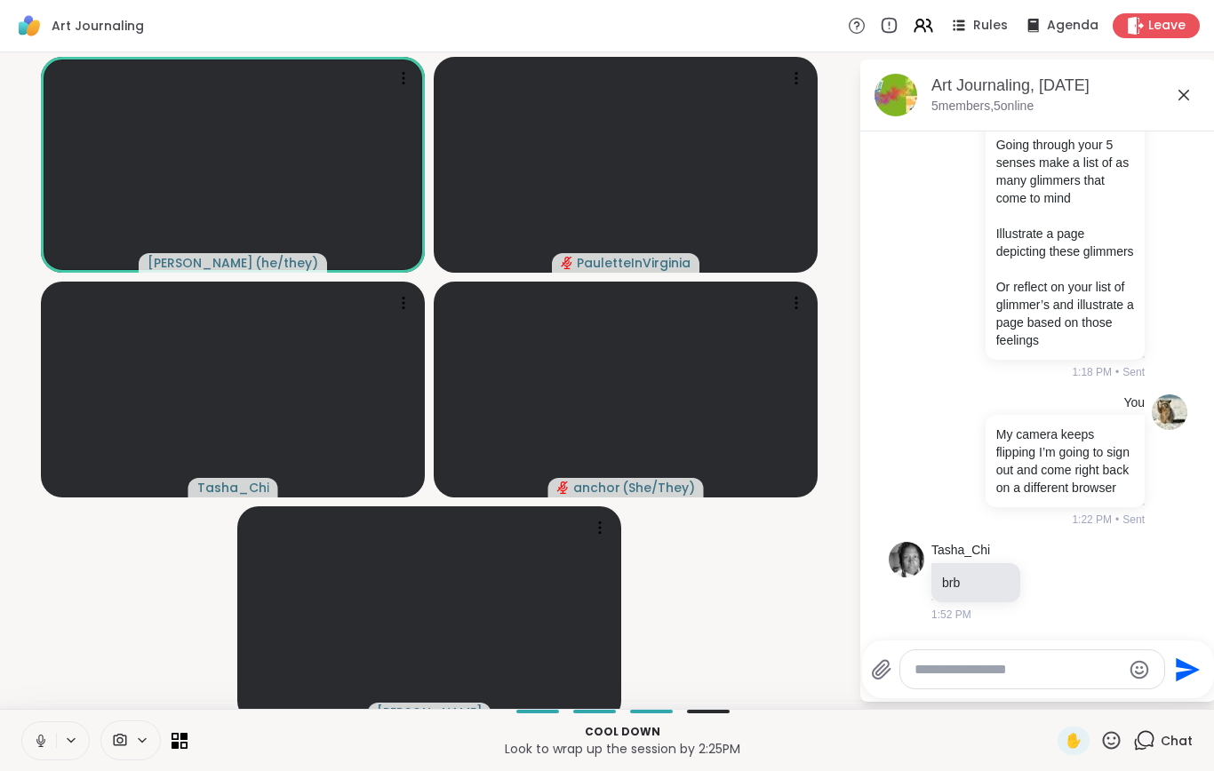
click at [42, 749] on icon at bounding box center [41, 741] width 16 height 16
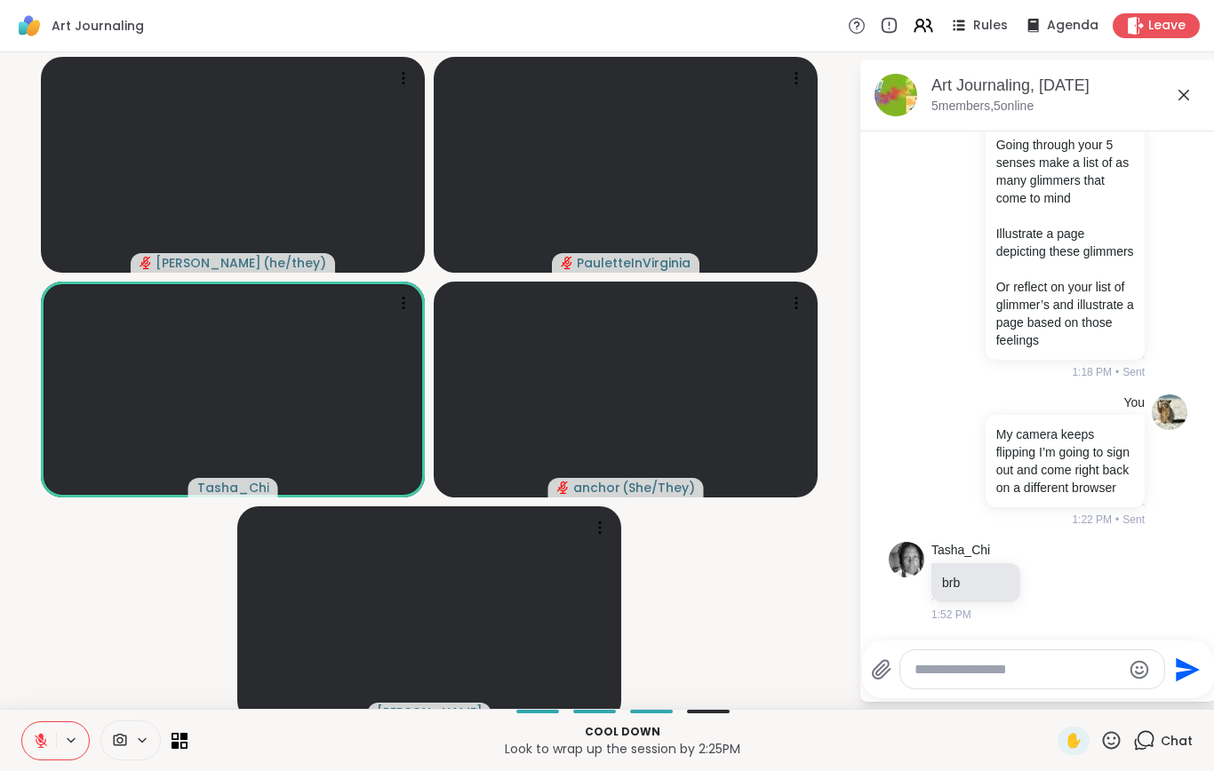
click at [1105, 752] on icon at bounding box center [1111, 741] width 22 height 22
click at [1046, 708] on div "❤️" at bounding box center [1059, 694] width 32 height 28
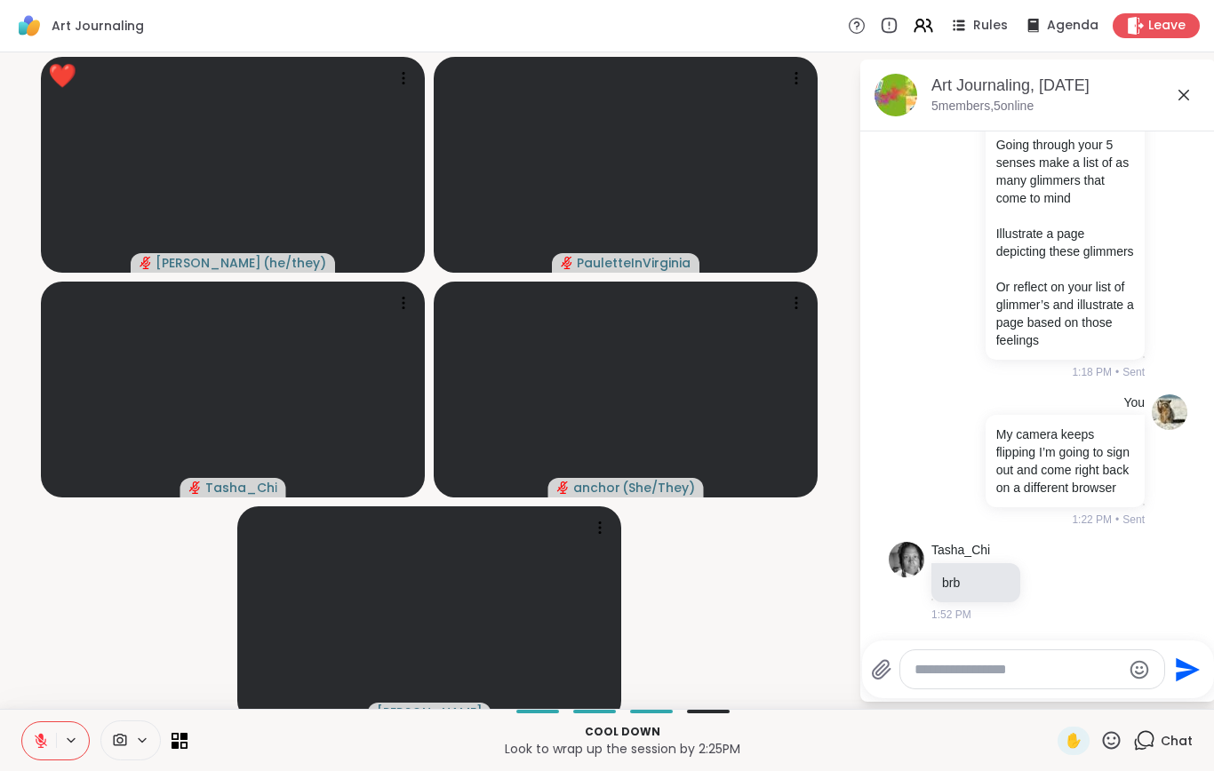
click at [31, 760] on button at bounding box center [39, 741] width 34 height 37
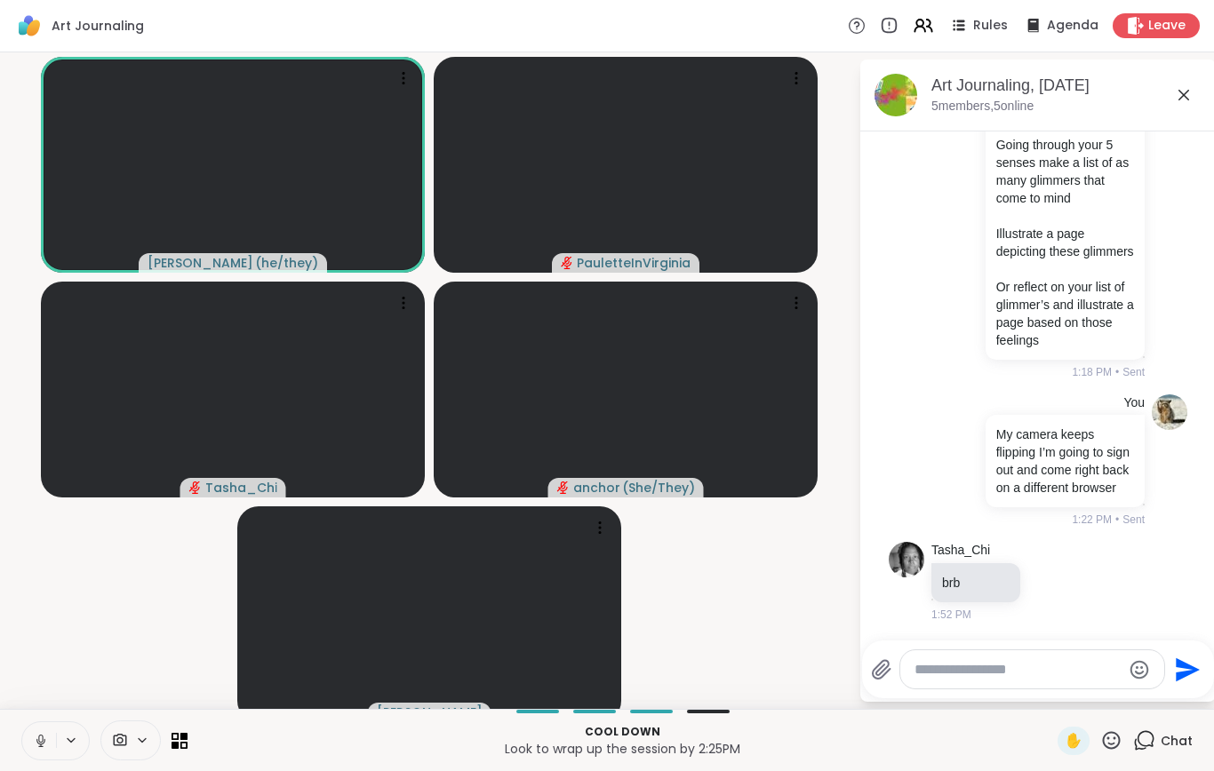
click at [41, 760] on button at bounding box center [39, 741] width 34 height 37
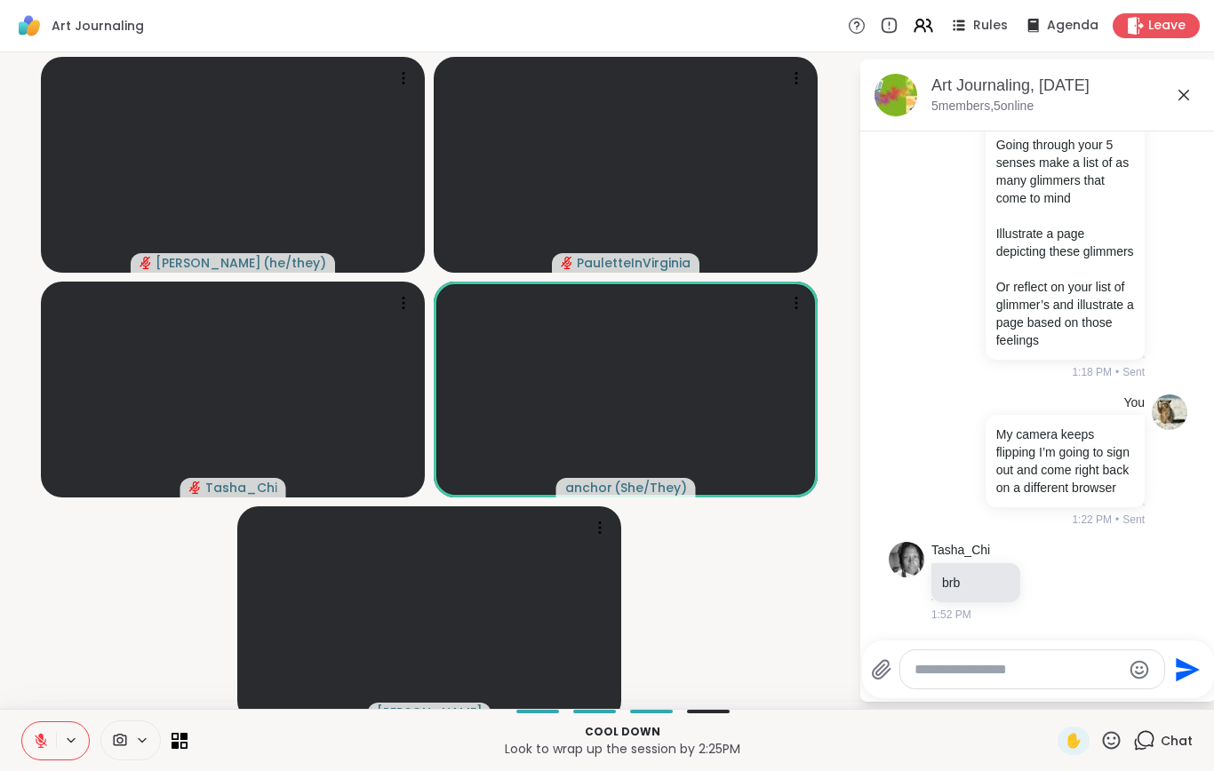
click at [1106, 752] on icon at bounding box center [1111, 741] width 22 height 22
click at [1059, 708] on div "❤️" at bounding box center [1059, 694] width 32 height 28
click at [1102, 752] on icon at bounding box center [1111, 741] width 22 height 22
click at [1053, 705] on span "❤️" at bounding box center [1059, 693] width 18 height 21
click at [40, 747] on icon at bounding box center [41, 741] width 12 height 12
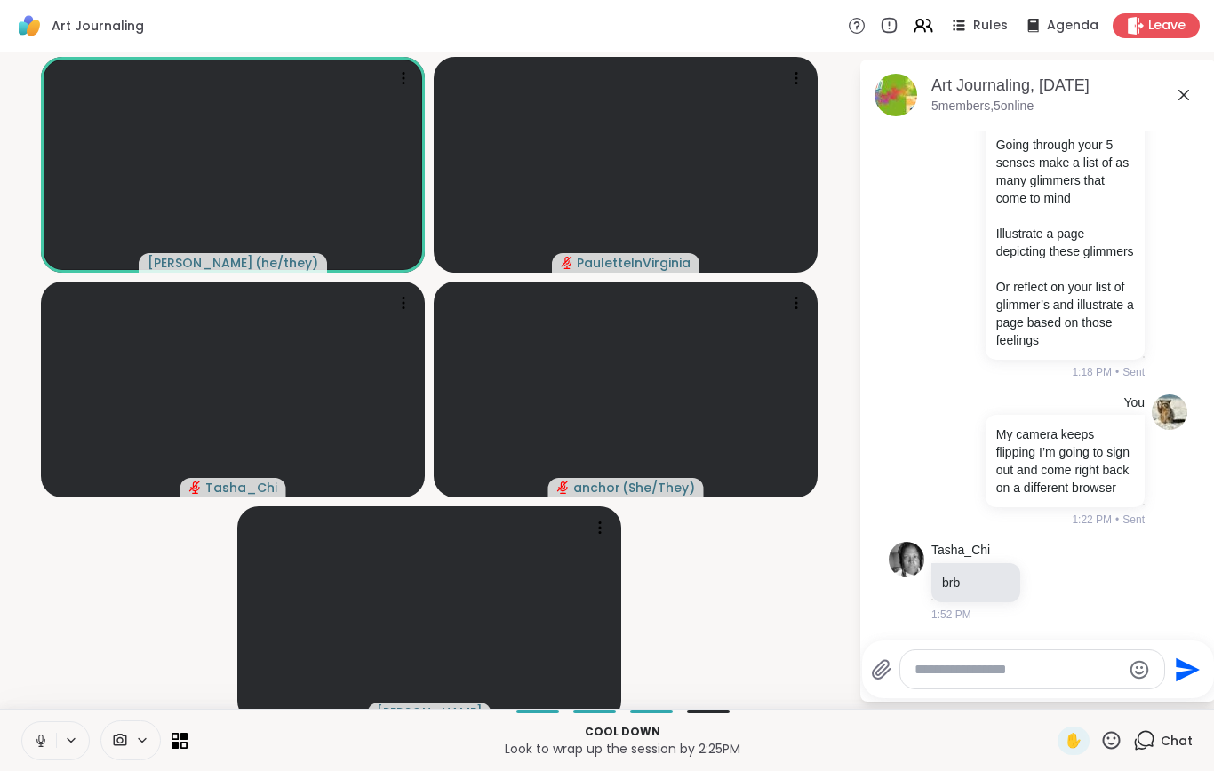
click at [100, 610] on video-player-container "[PERSON_NAME] ( he/they ) [PERSON_NAME] anchor ( She/They ) [PERSON_NAME]" at bounding box center [429, 381] width 837 height 643
click at [68, 649] on video-player-container "[PERSON_NAME] ( he/they ) [PERSON_NAME] anchor ( She/They ) [PERSON_NAME]" at bounding box center [429, 381] width 837 height 643
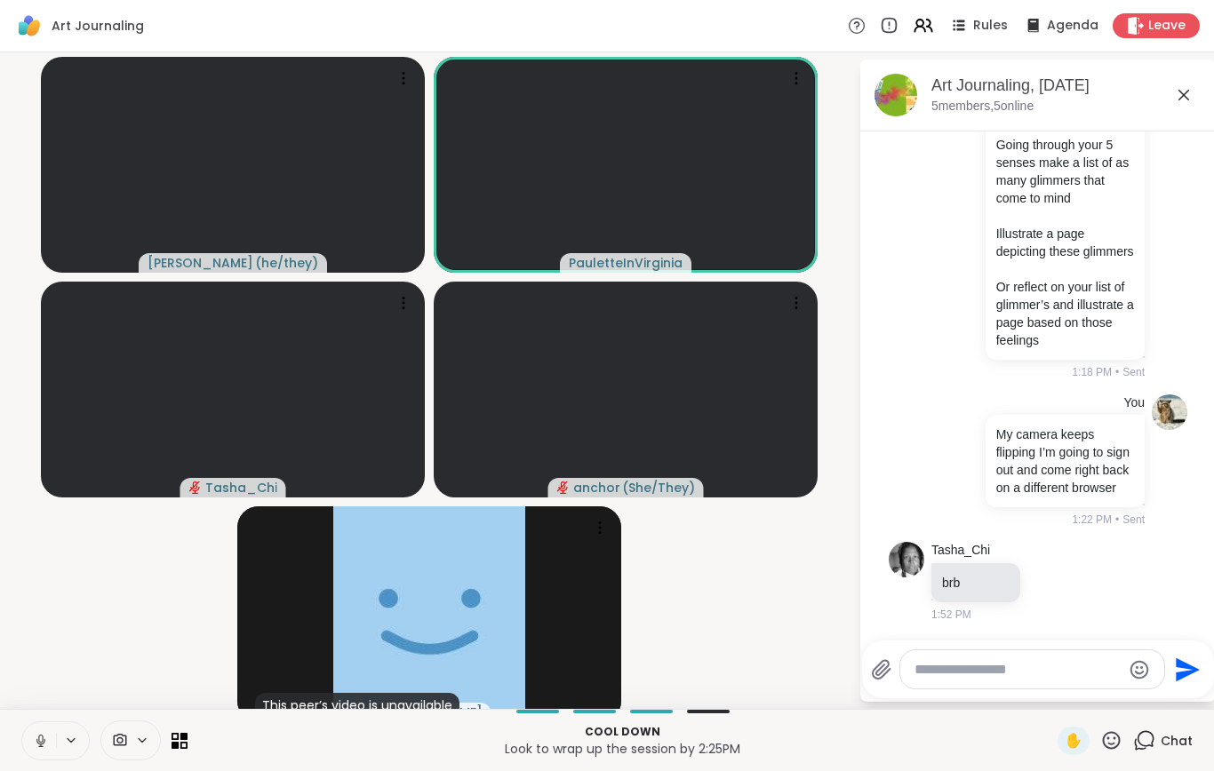
click at [40, 749] on icon at bounding box center [41, 741] width 16 height 16
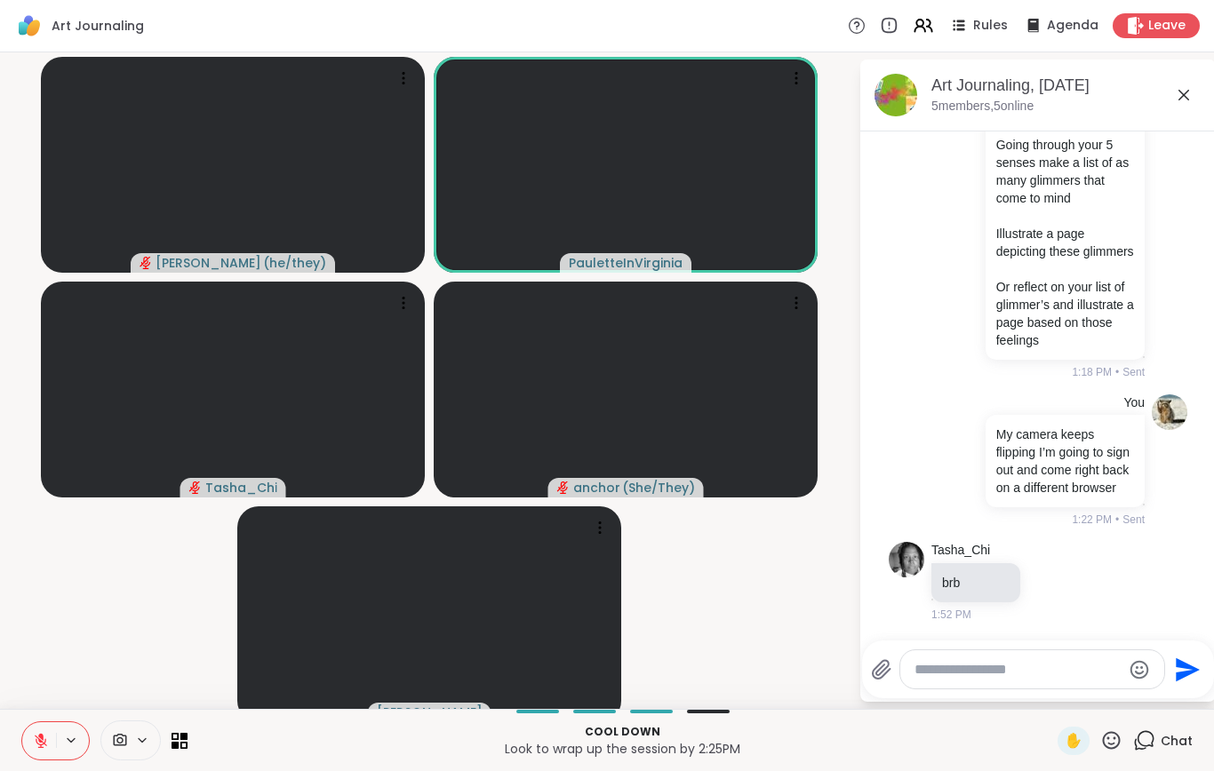
click at [38, 749] on icon at bounding box center [41, 741] width 16 height 16
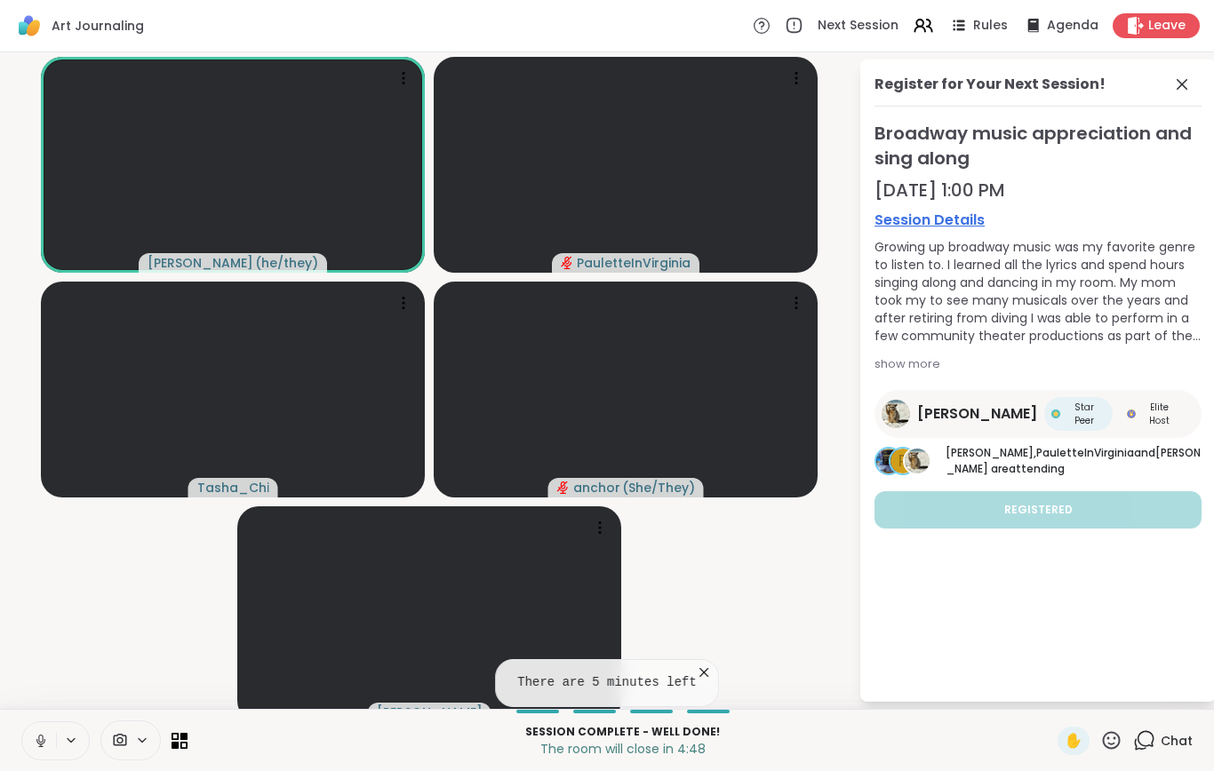
click at [1157, 755] on div "Chat" at bounding box center [1163, 741] width 60 height 28
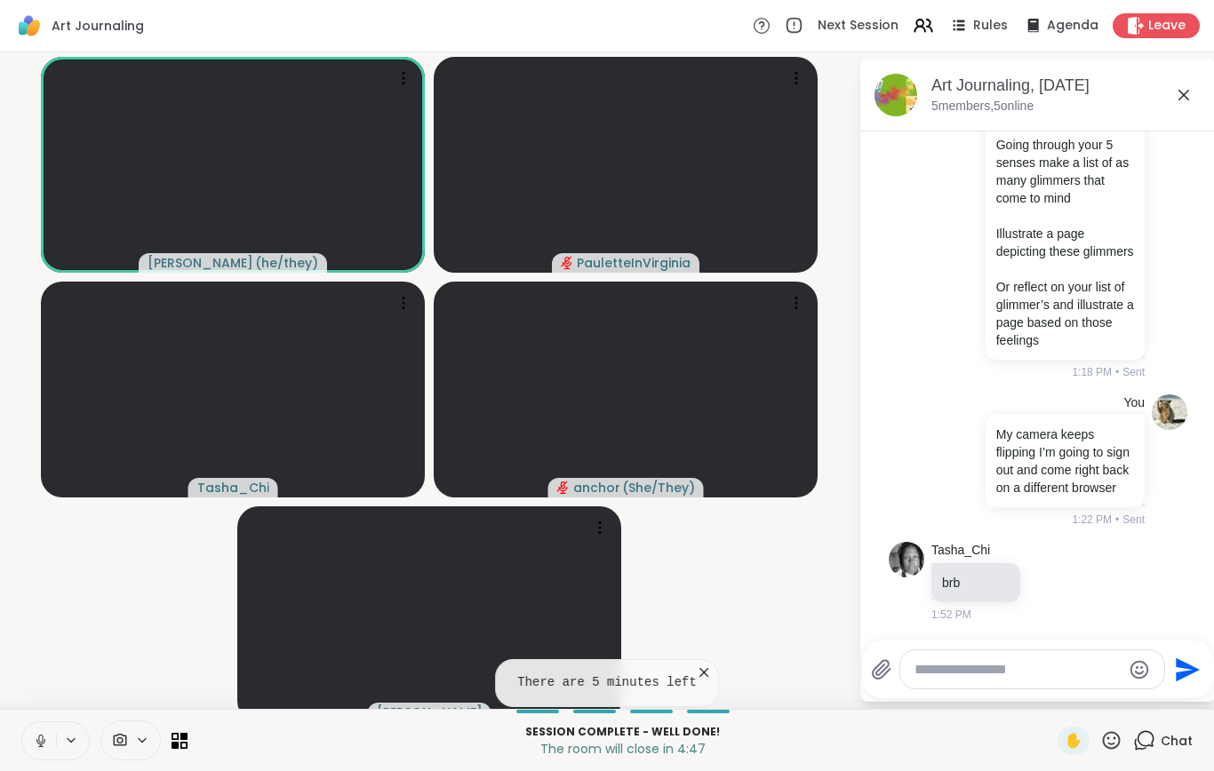
click at [948, 679] on textarea "Type your message" at bounding box center [1017, 670] width 207 height 18
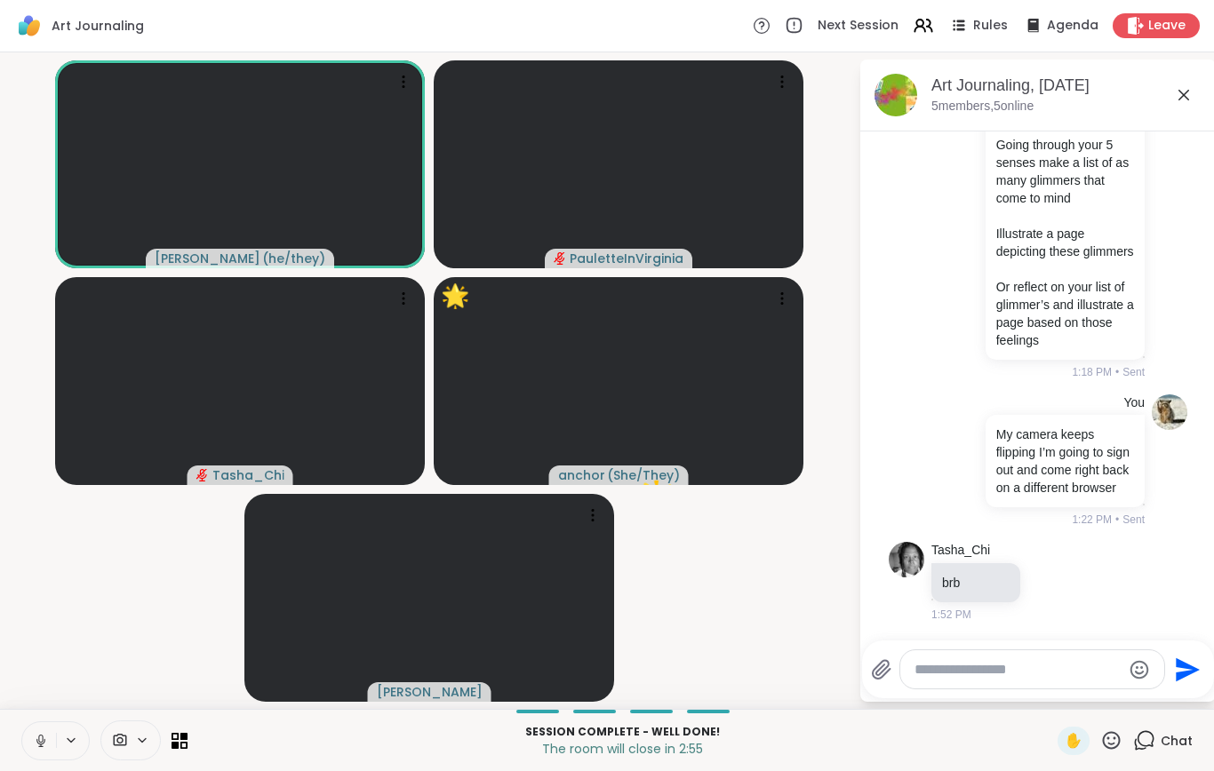
click at [51, 740] on button at bounding box center [39, 741] width 34 height 37
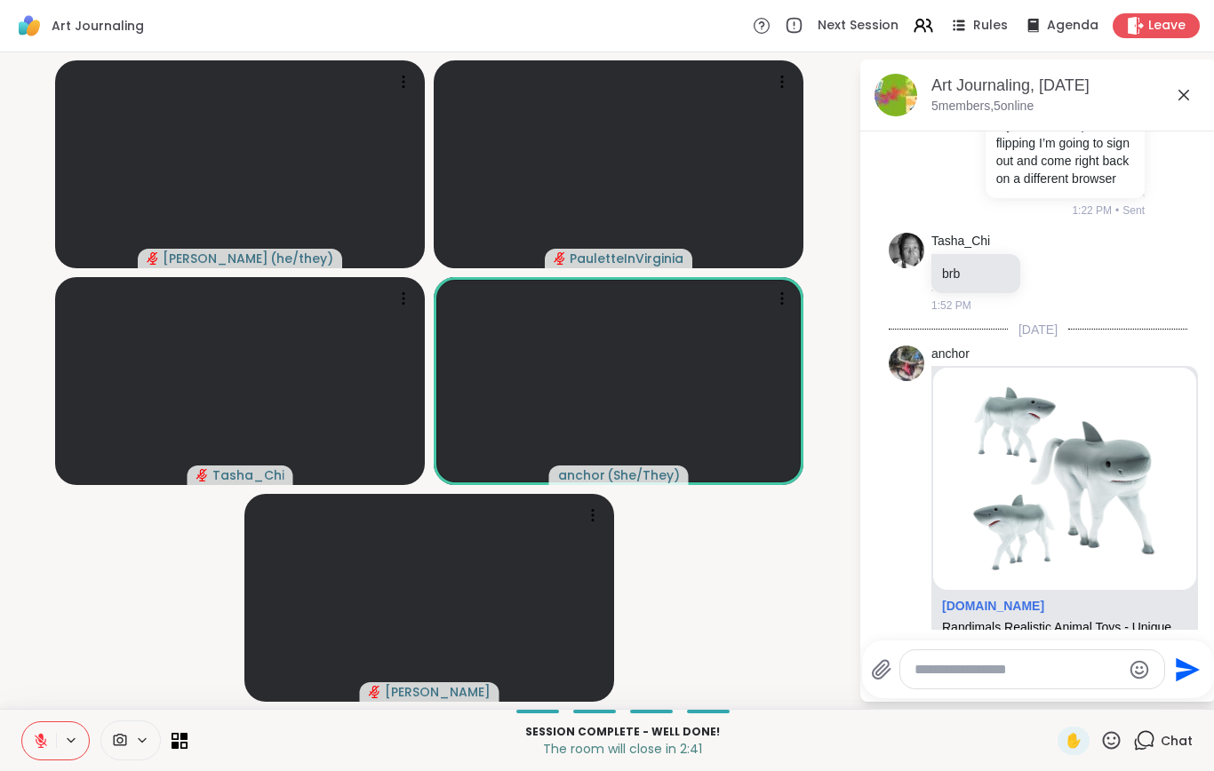
scroll to position [625, 0]
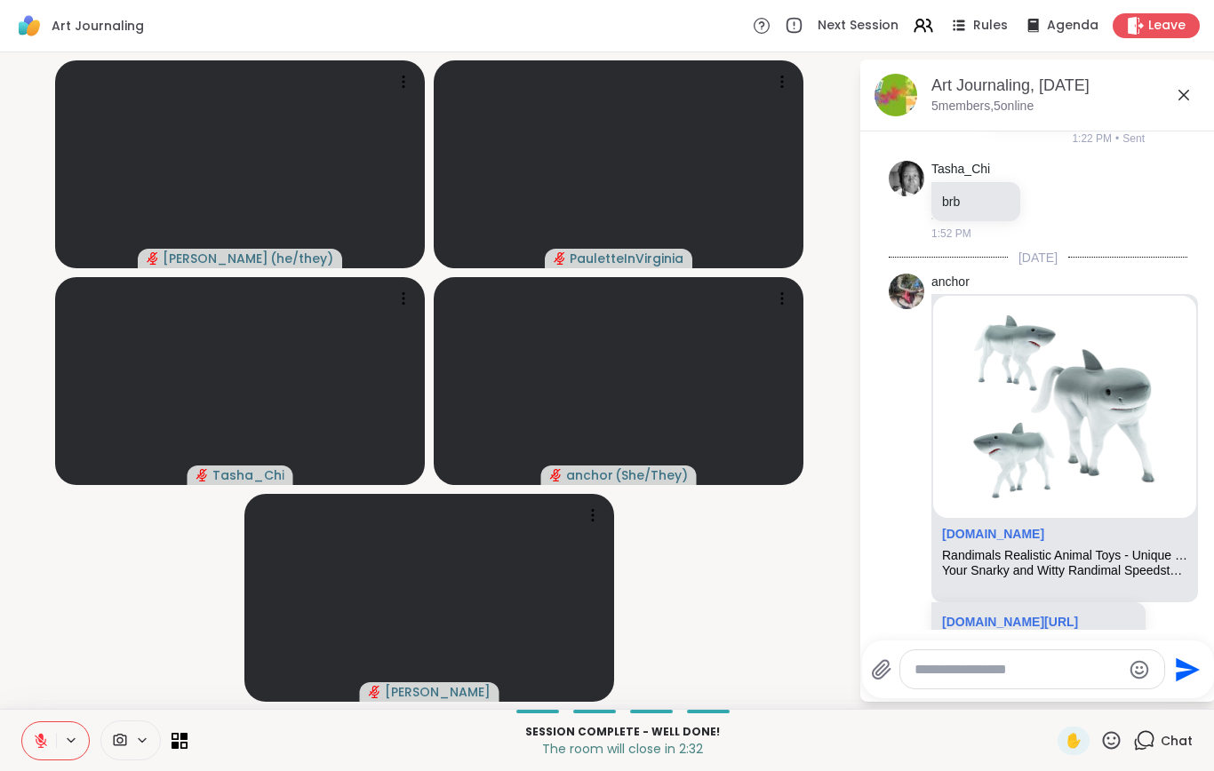
click at [44, 750] on button at bounding box center [39, 741] width 34 height 37
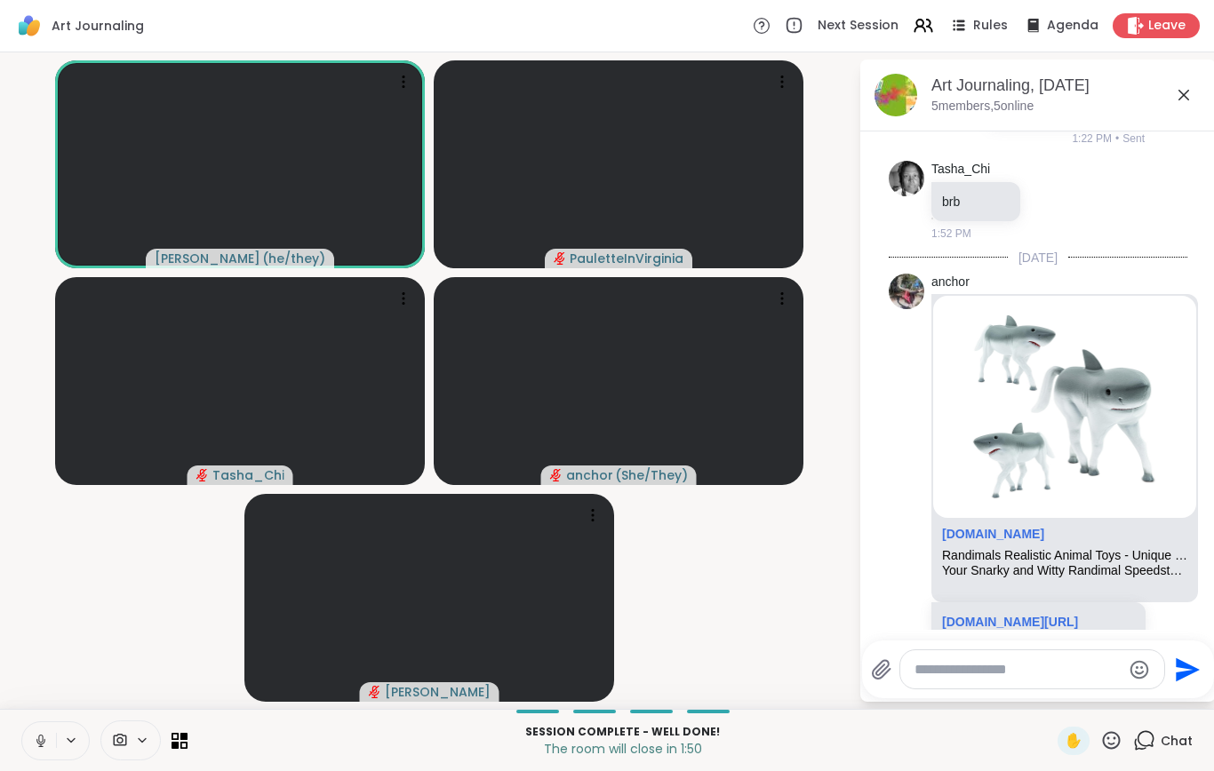
click at [44, 741] on icon at bounding box center [40, 741] width 9 height 5
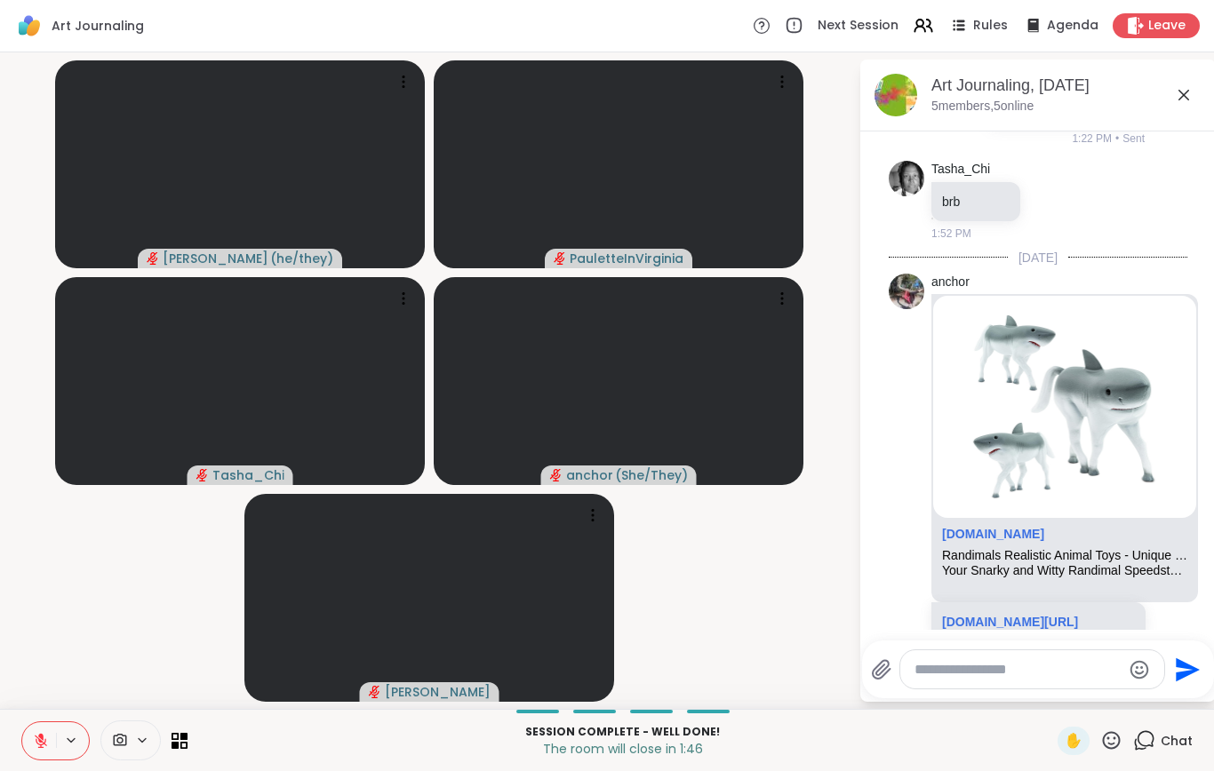
scroll to position [694, 0]
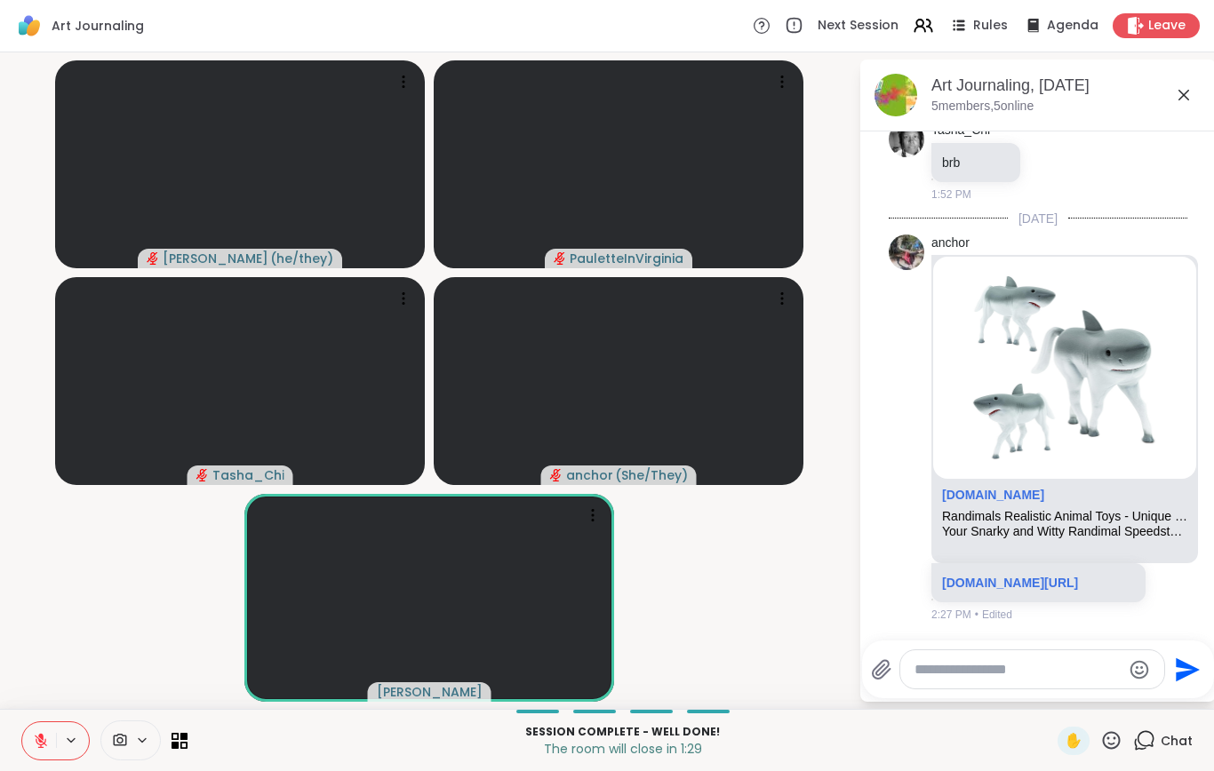
click at [47, 757] on button at bounding box center [39, 741] width 34 height 37
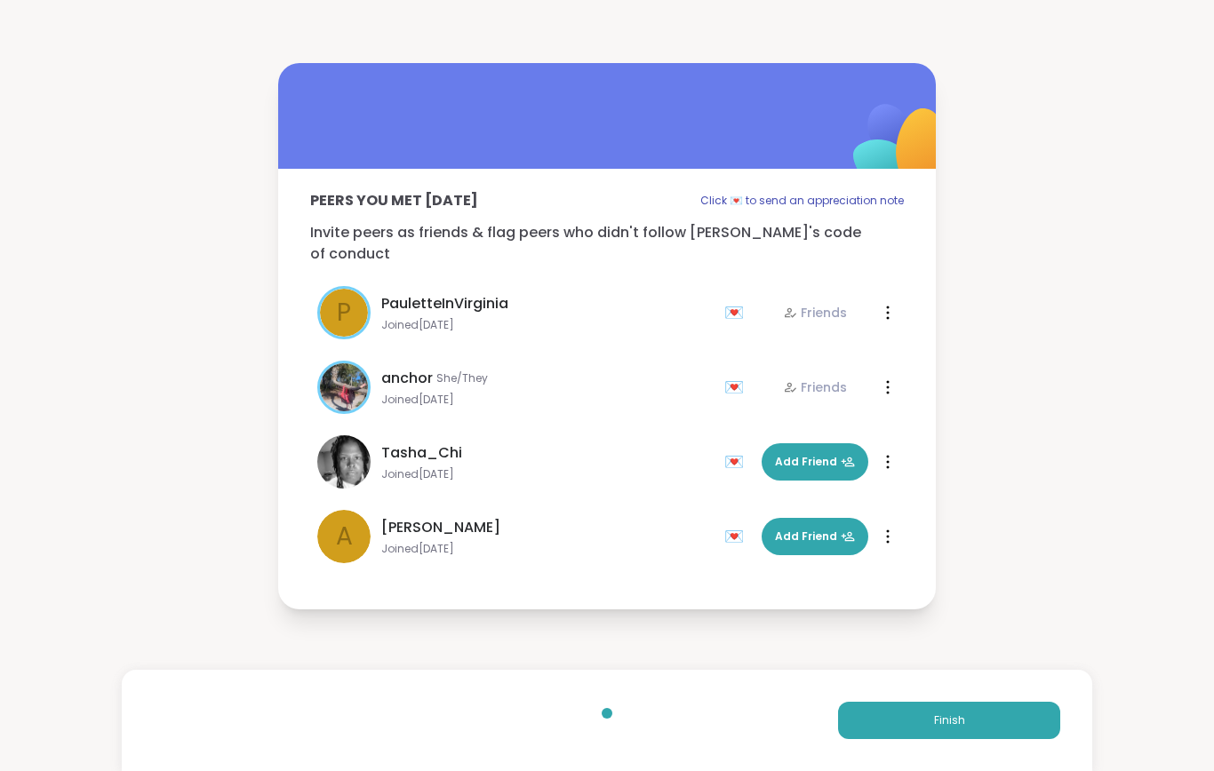
click at [885, 735] on button "Finish" at bounding box center [949, 720] width 222 height 37
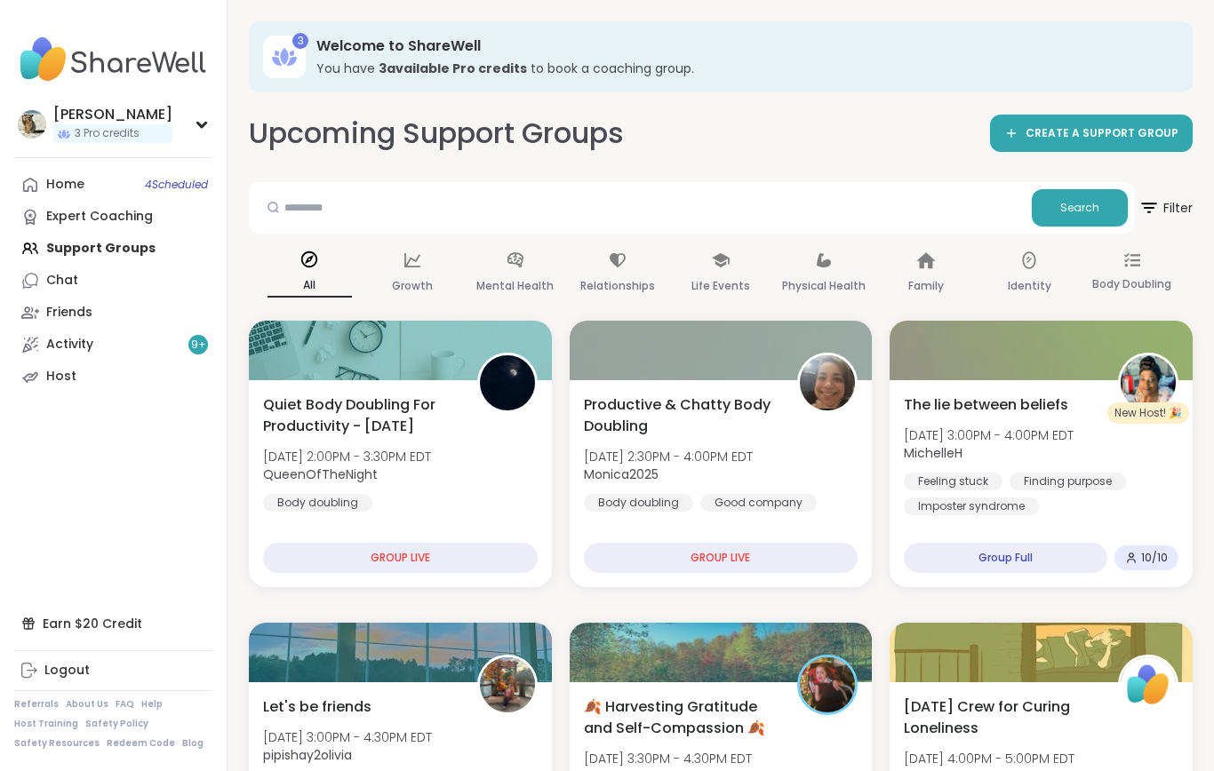
click at [91, 284] on link "Chat" at bounding box center [113, 281] width 198 height 32
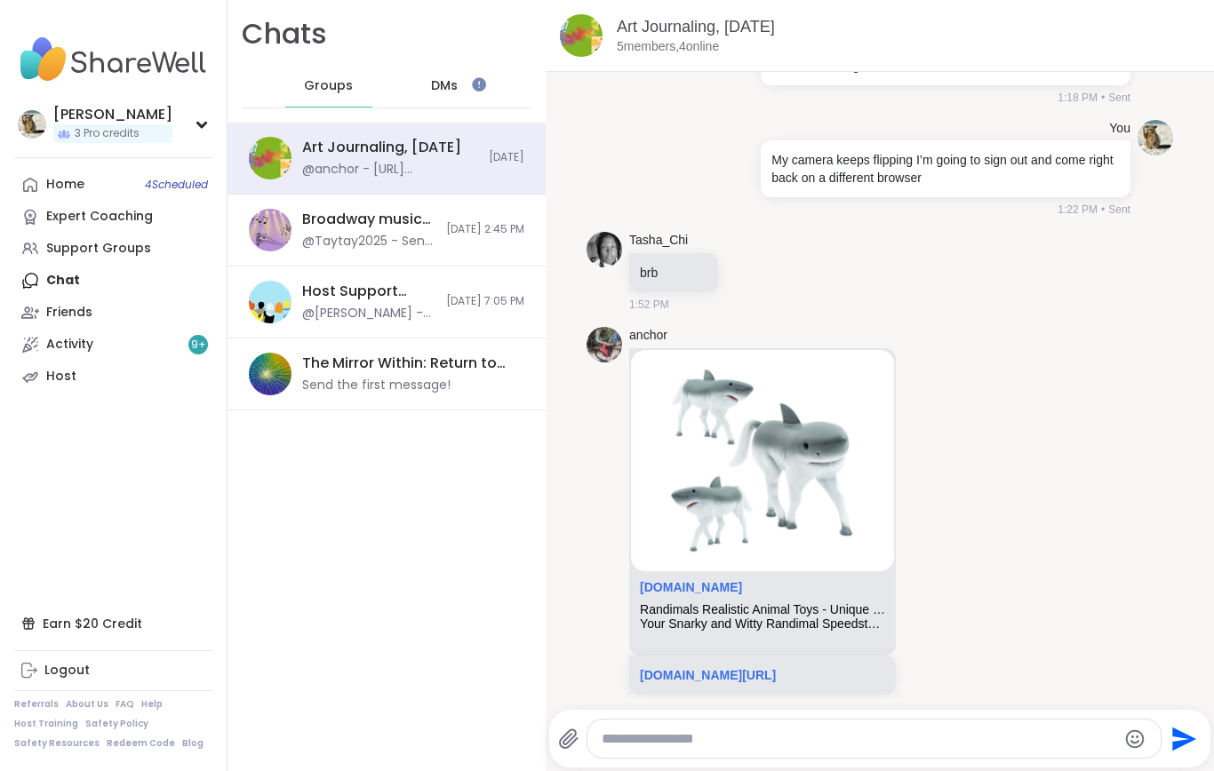
click at [660, 748] on textarea "Type your message" at bounding box center [859, 740] width 515 height 18
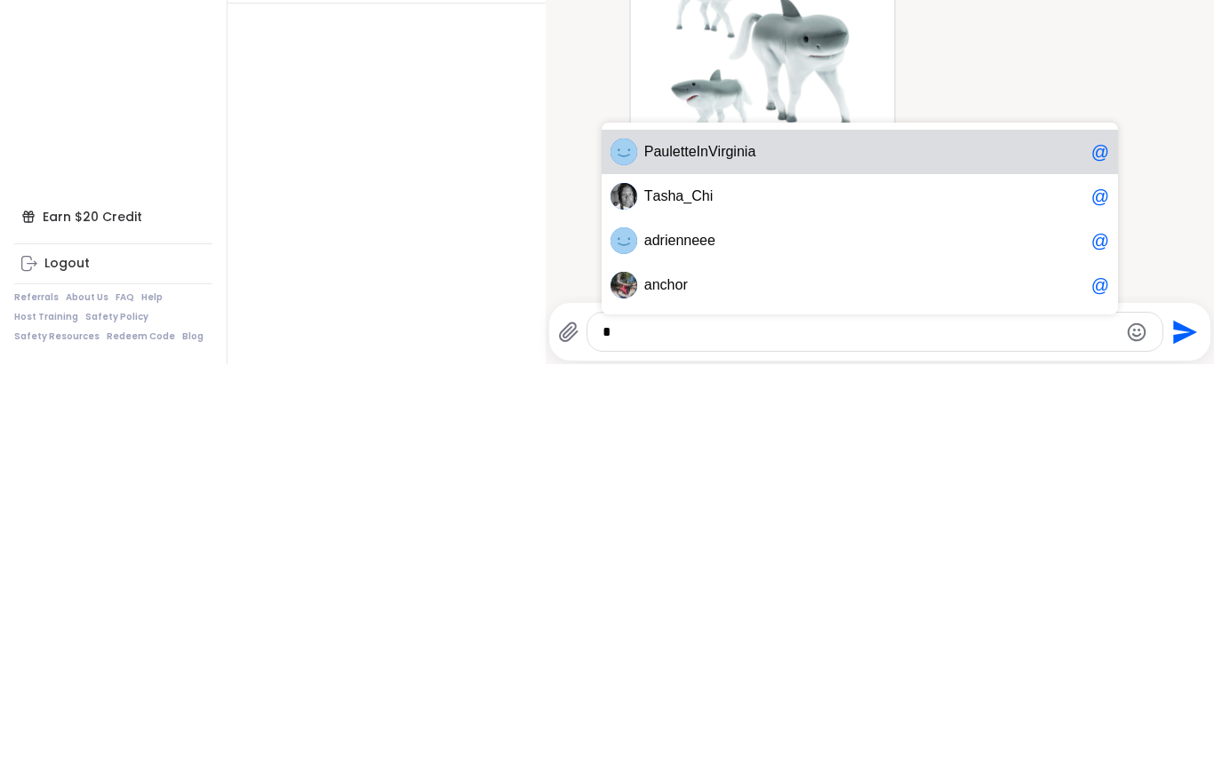
click at [739, 626] on div "a d r i e n n e e e @" at bounding box center [860, 648] width 516 height 44
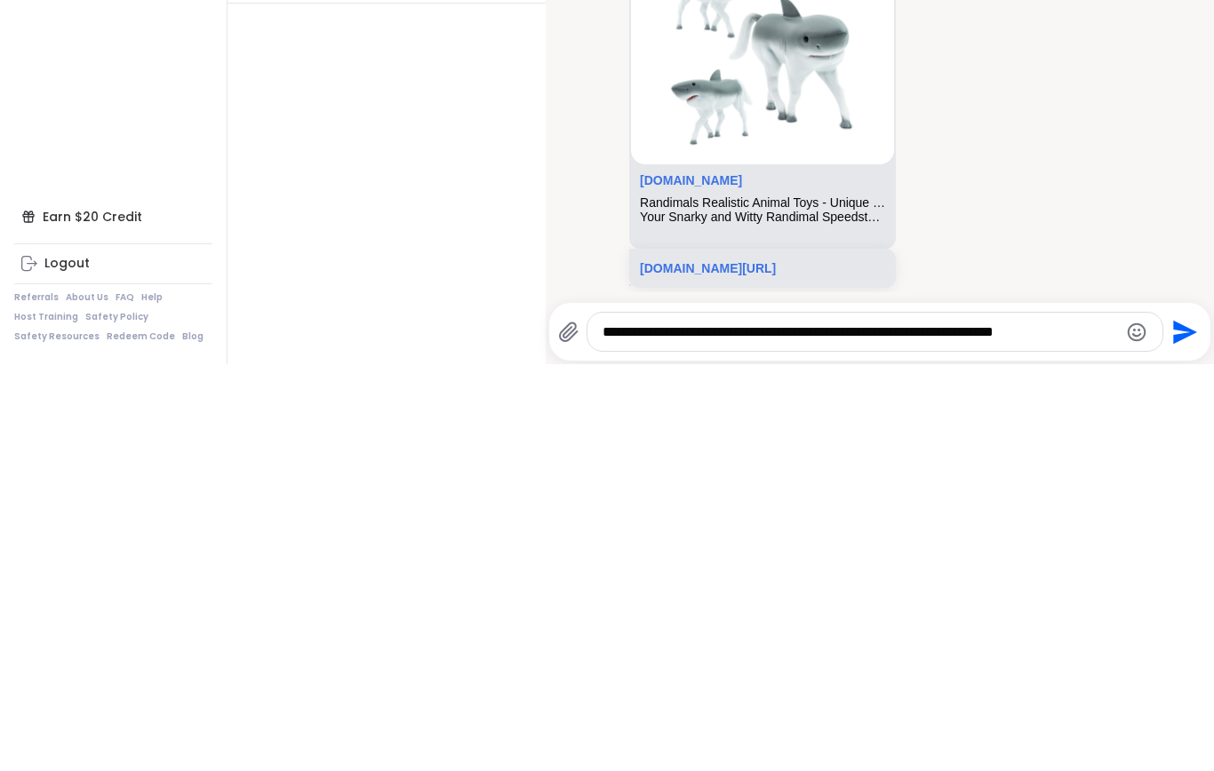
scroll to position [0, 0]
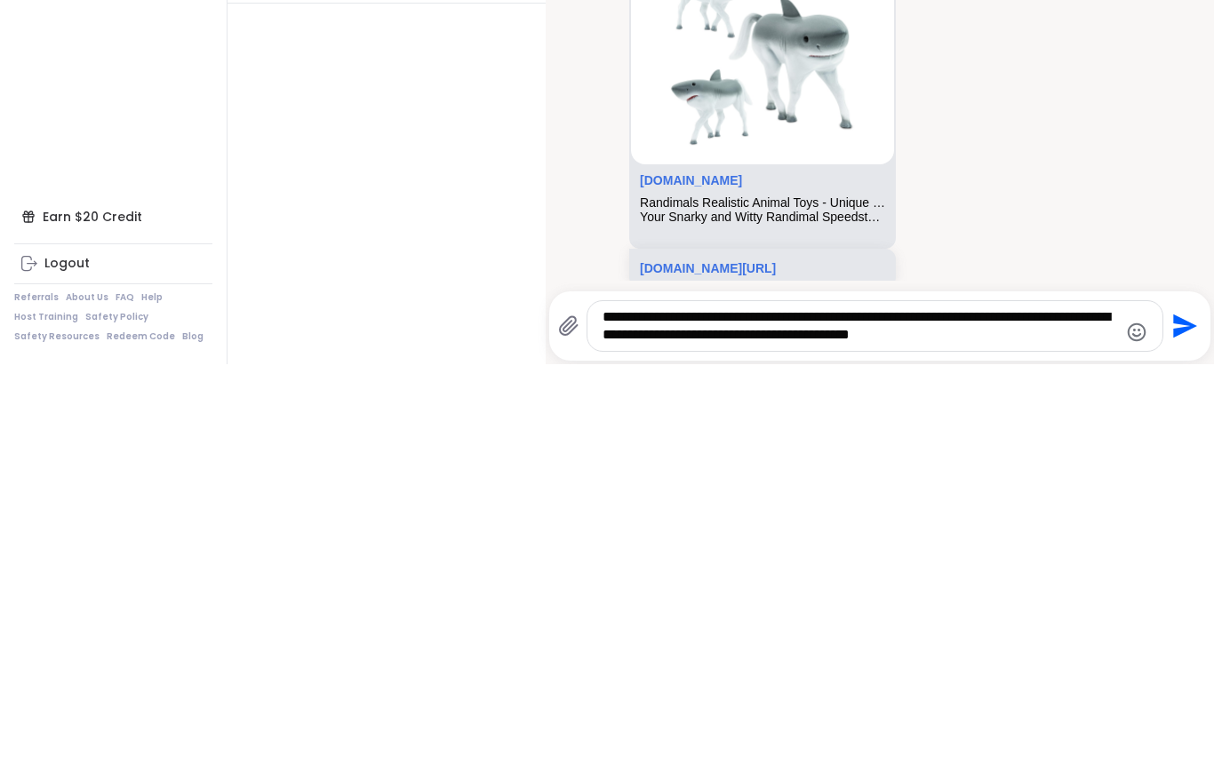
type textarea "**********"
click at [1187, 719] on icon "Send" at bounding box center [1183, 733] width 28 height 28
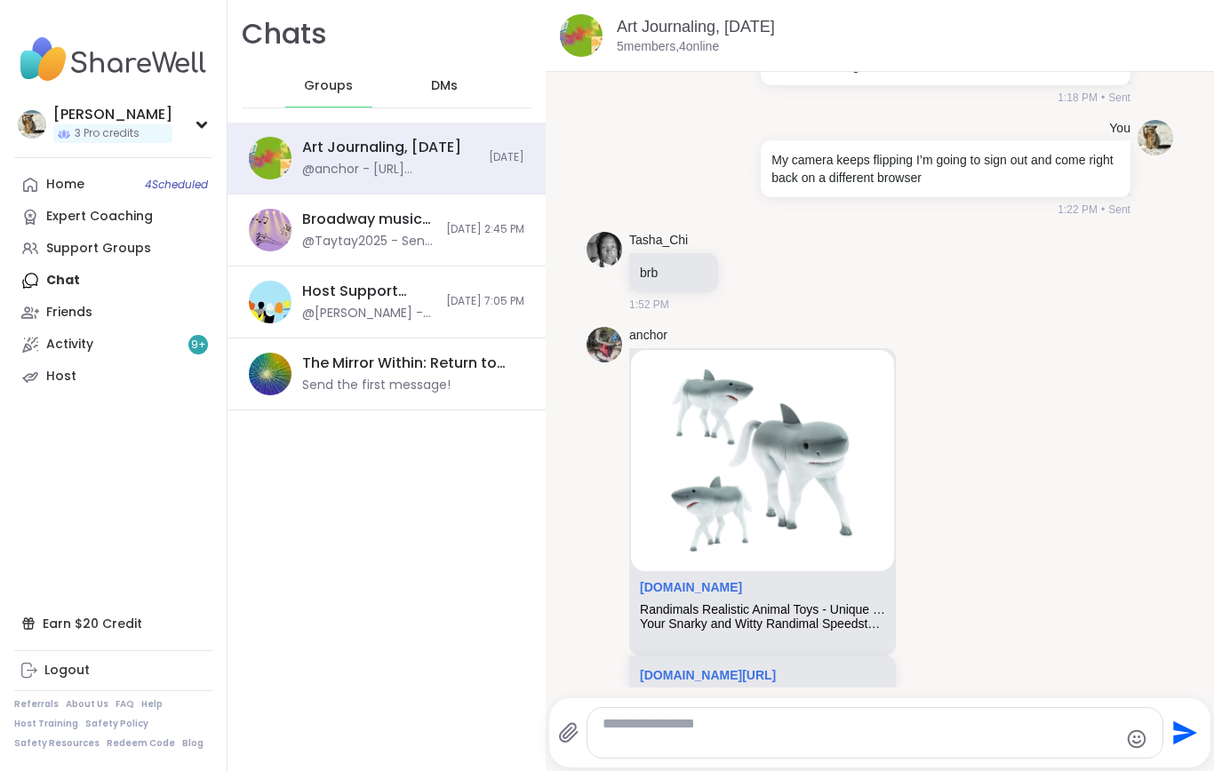
scroll to position [482, 0]
